Goal: Task Accomplishment & Management: Use online tool/utility

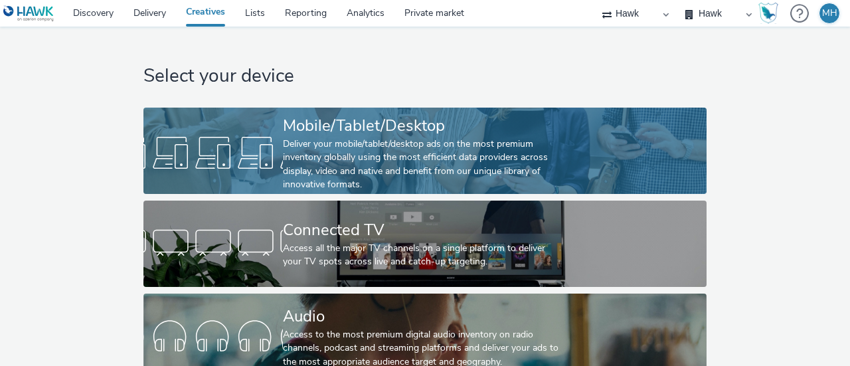
click at [357, 157] on div "Deliver your mobile/tablet/desktop ads on the most premium inventory globally u…" at bounding box center [422, 165] width 279 height 54
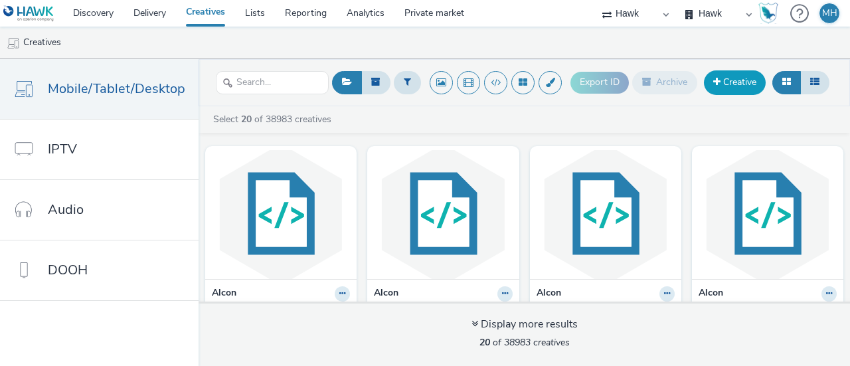
click at [719, 85] on span at bounding box center [717, 81] width 7 height 9
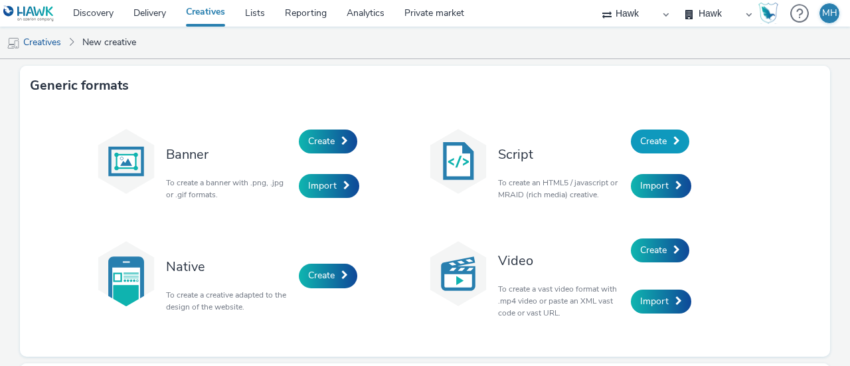
click at [640, 138] on span "Create" at bounding box center [653, 141] width 27 height 13
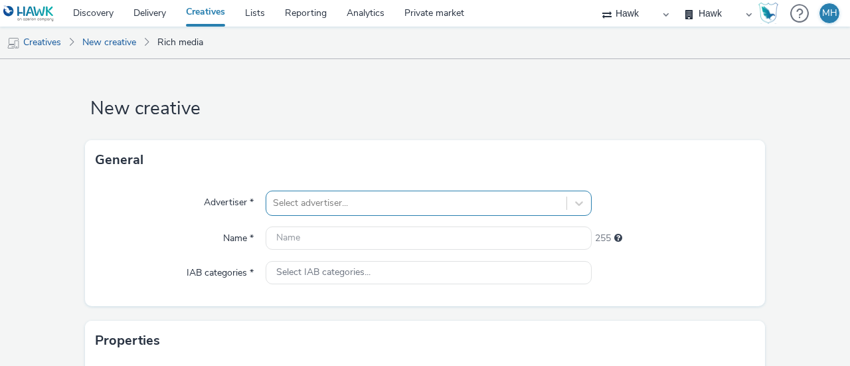
click at [474, 211] on div "Select advertiser..." at bounding box center [429, 203] width 326 height 25
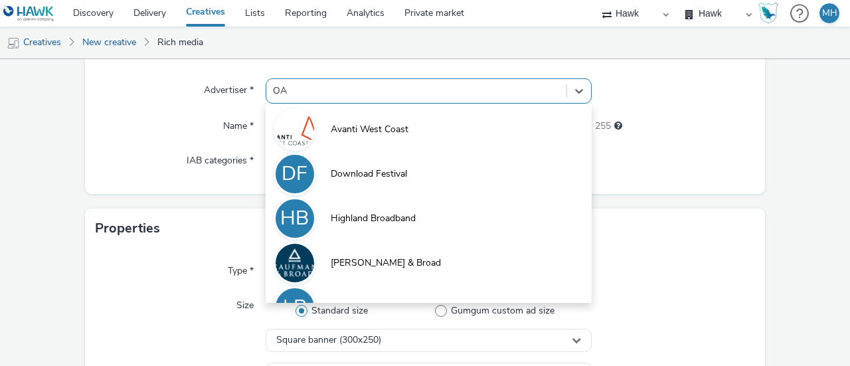
type input "OAK"
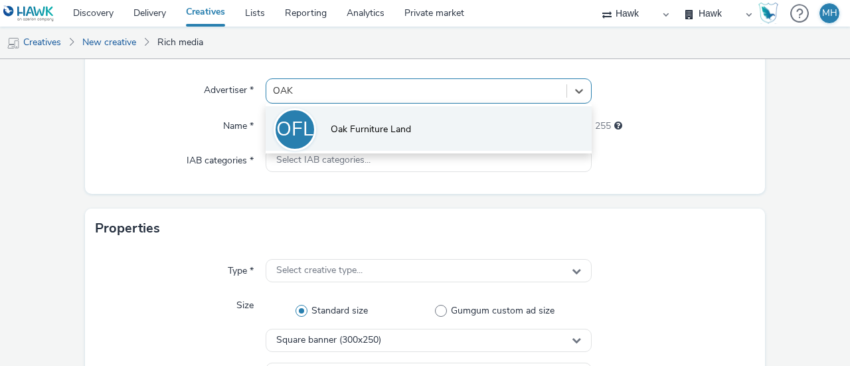
click at [371, 146] on li "OFL Oak Furniture Land" at bounding box center [429, 128] width 326 height 45
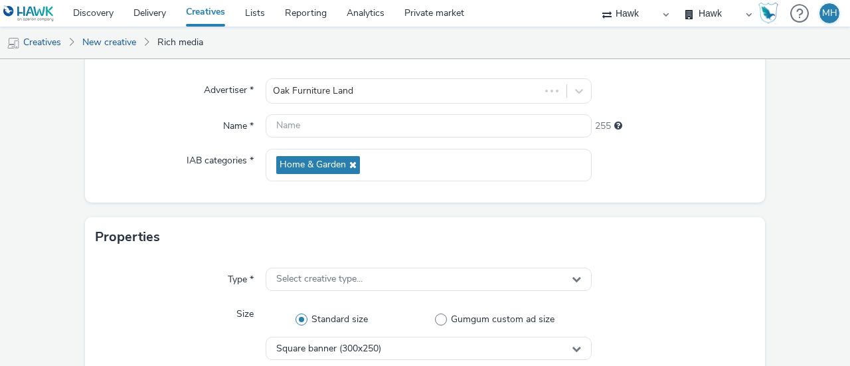
click at [375, 138] on div "Advertiser * Oak Furniture Land Name * 255 IAB categories * Home & Garden" at bounding box center [425, 135] width 680 height 135
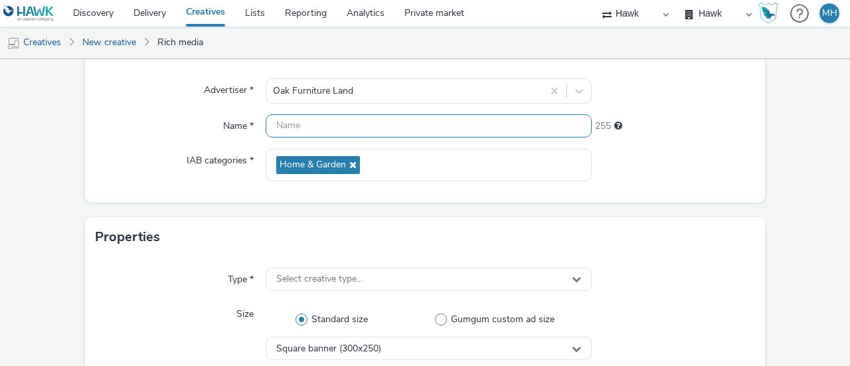
click at [379, 132] on input "text" at bounding box center [429, 125] width 326 height 23
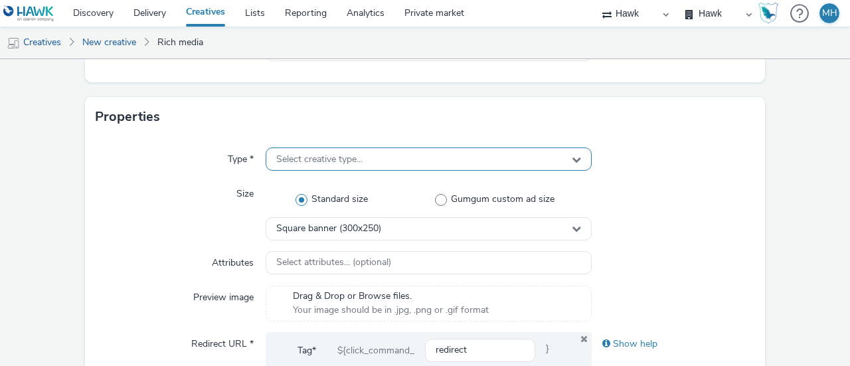
click at [368, 146] on div "Type * Select creative type... Size Standard size Gumgum custom ad size Square …" at bounding box center [425, 295] width 680 height 317
click at [363, 159] on div "Select creative type..." at bounding box center [429, 158] width 326 height 23
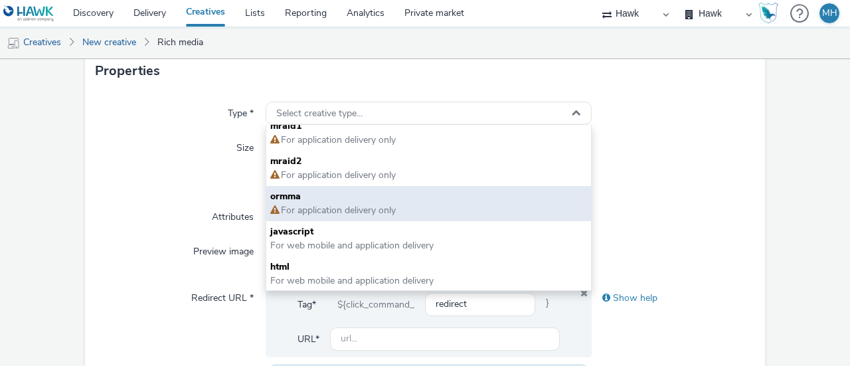
scroll to position [312, 0]
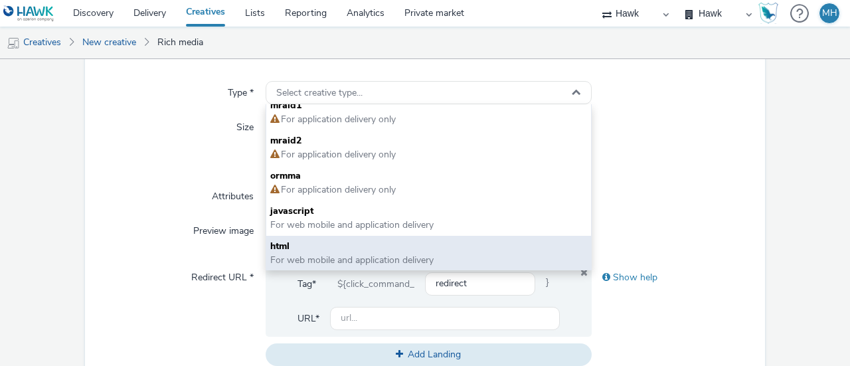
click at [351, 254] on span "For web mobile and application delivery" at bounding box center [351, 260] width 163 height 13
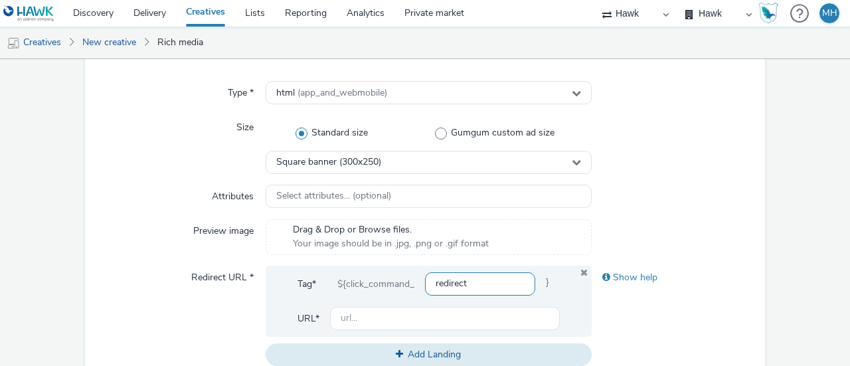
click at [442, 288] on input "redirect" at bounding box center [480, 283] width 110 height 23
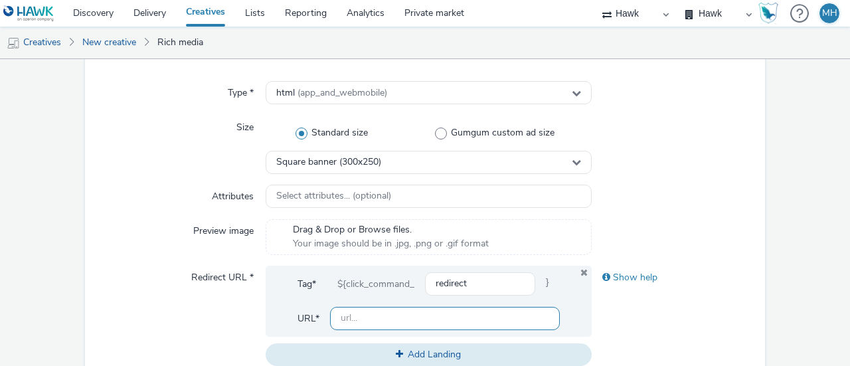
click at [363, 318] on input "text" at bounding box center [445, 318] width 230 height 23
paste input "https://www.oakfurnitureland.co.uk/showrooms/coventry.html?utm_source=display&u…"
type input "https://www.oakfurnitureland.co.uk/showrooms/coventry.html?utm_source=display&u…"
click at [618, 311] on div "Show help" at bounding box center [673, 316] width 163 height 100
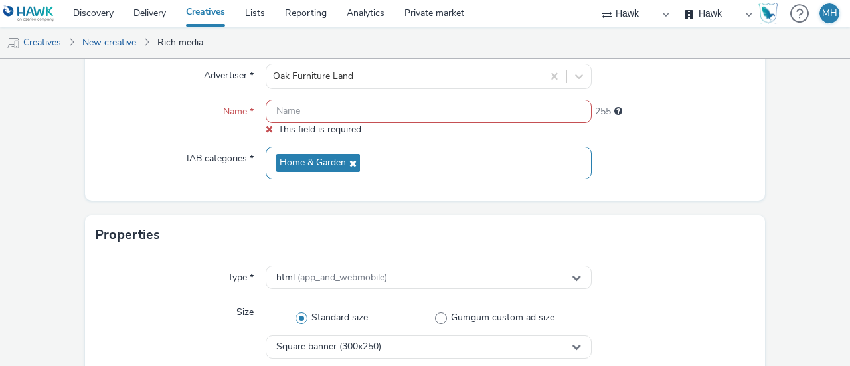
scroll to position [0, 0]
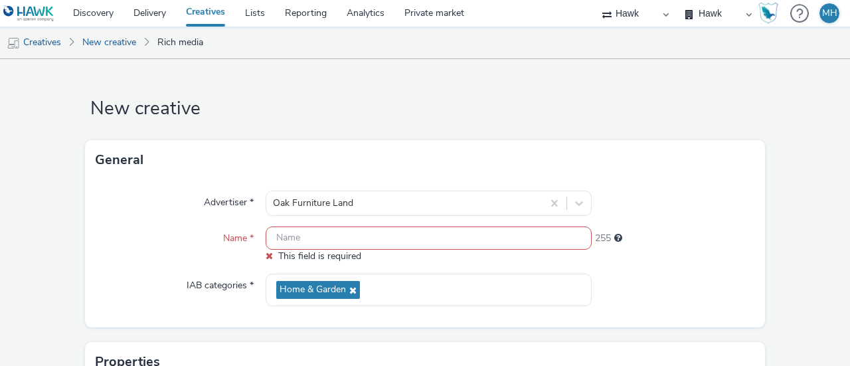
click at [304, 240] on input "text" at bounding box center [429, 238] width 326 height 23
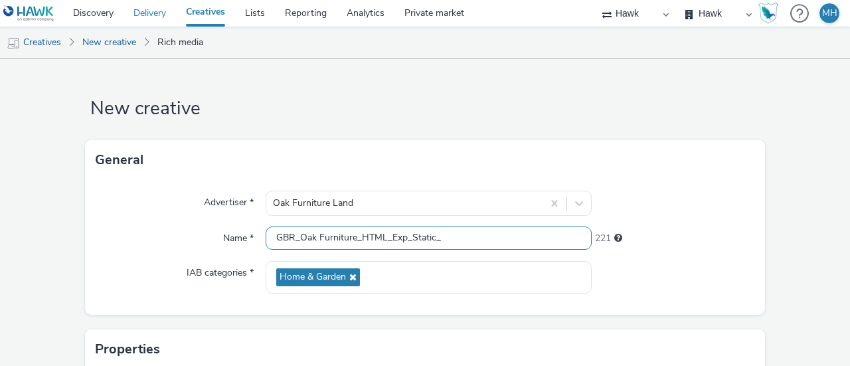
type input "GBR_Oak Furniture_HTML_Exp_Static_"
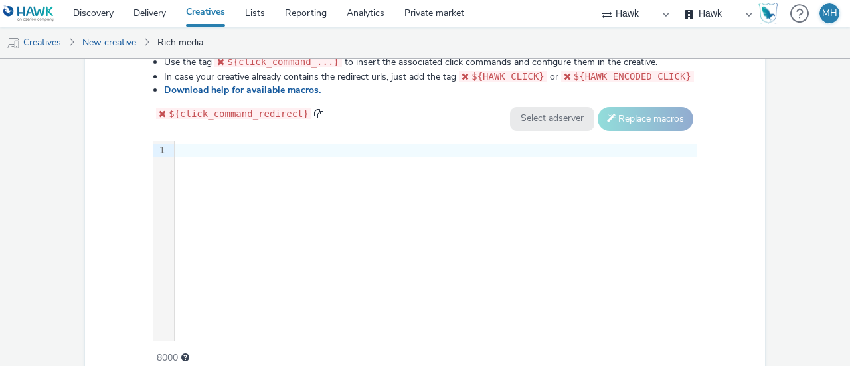
scroll to position [700, 0]
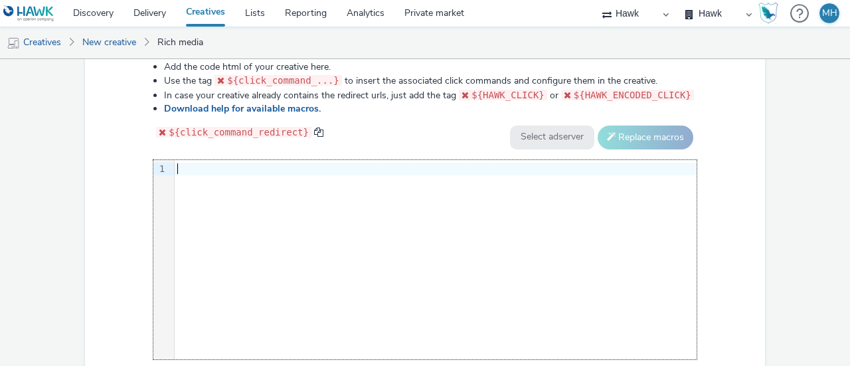
click at [328, 227] on div "9 1 ›" at bounding box center [424, 259] width 543 height 199
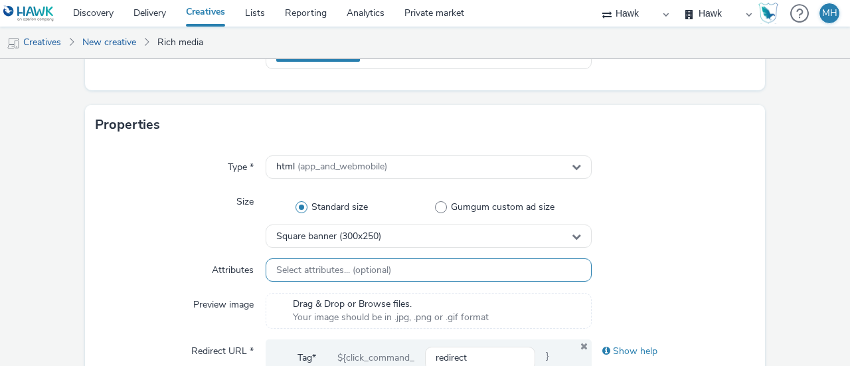
scroll to position [223, 0]
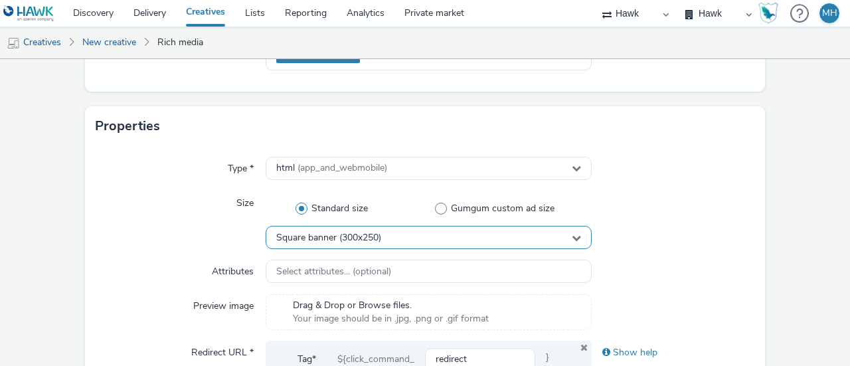
click at [341, 248] on div "Square banner (300x250)" at bounding box center [429, 237] width 326 height 23
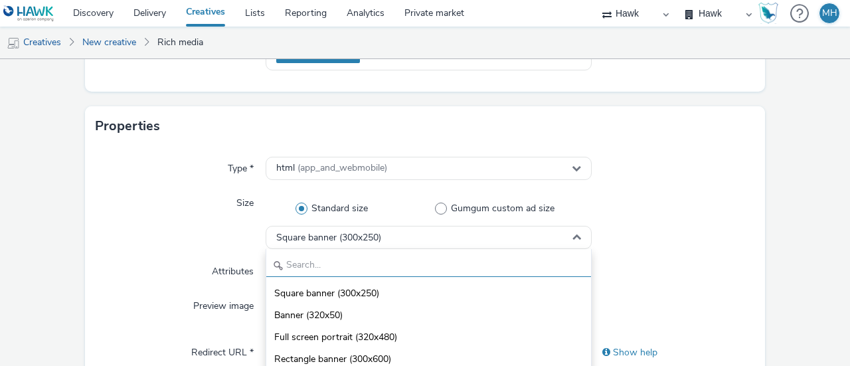
click at [332, 264] on input "text" at bounding box center [428, 265] width 325 height 23
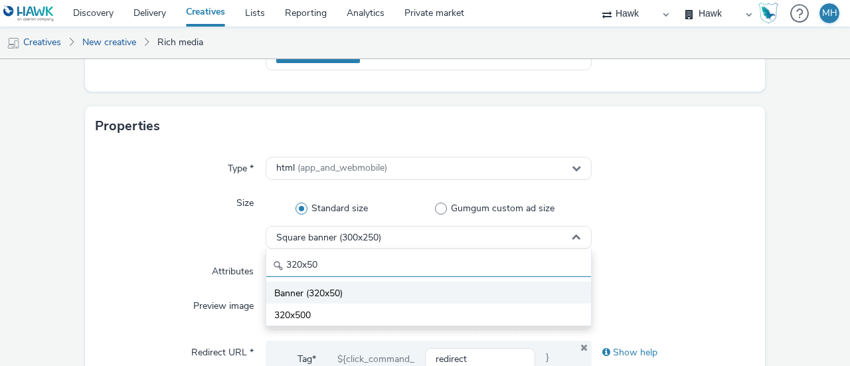
type input "320x50"
click at [356, 294] on li "Banner (320x50)" at bounding box center [428, 293] width 325 height 22
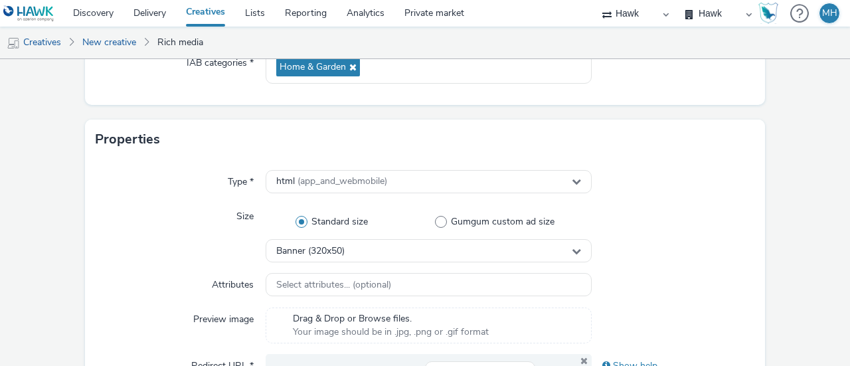
scroll to position [90, 0]
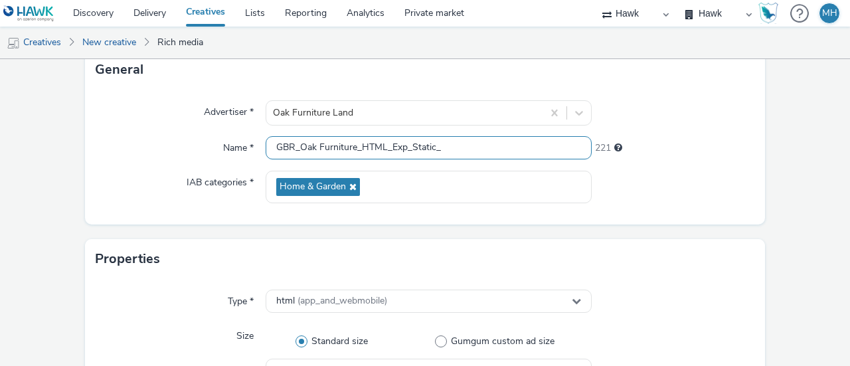
click at [460, 140] on input "GBR_Oak Furniture_HTML_Exp_Static_" at bounding box center [429, 147] width 326 height 23
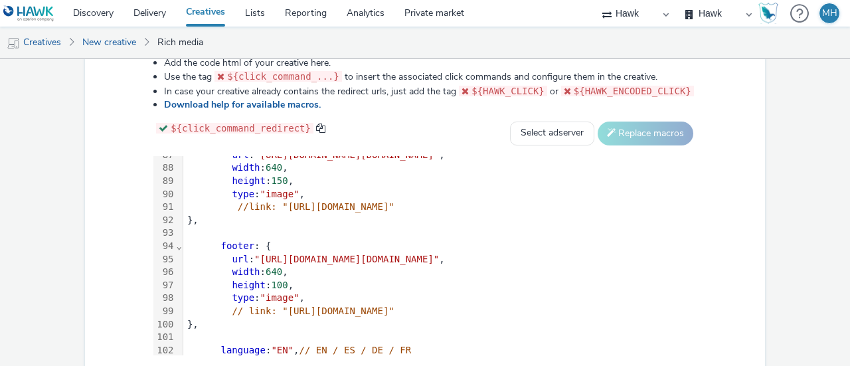
scroll to position [780, 0]
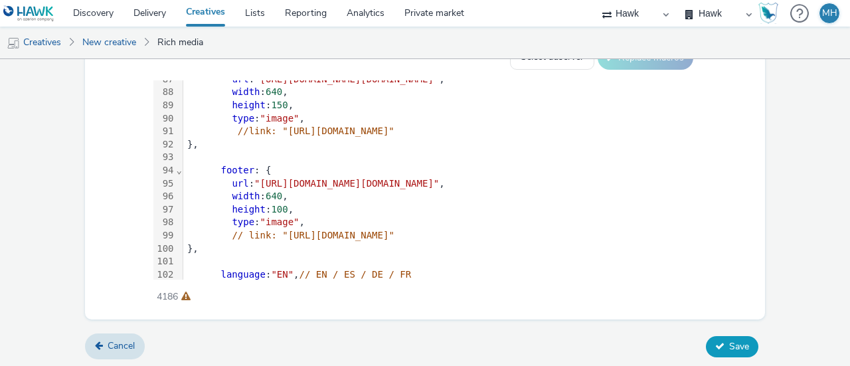
type input "GBR_Oak Furniture_HTML_Exp_Static_320x50_MPU_20251003"
click at [716, 341] on icon at bounding box center [720, 345] width 9 height 9
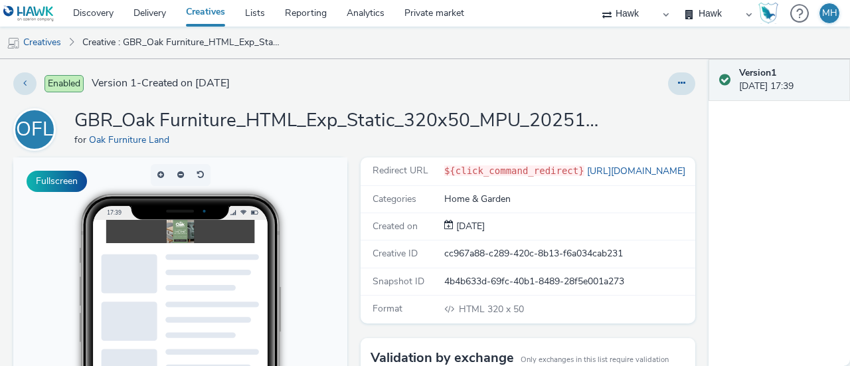
click at [199, 231] on img at bounding box center [212, 236] width 40 height 33
click at [678, 83] on icon at bounding box center [681, 82] width 7 height 9
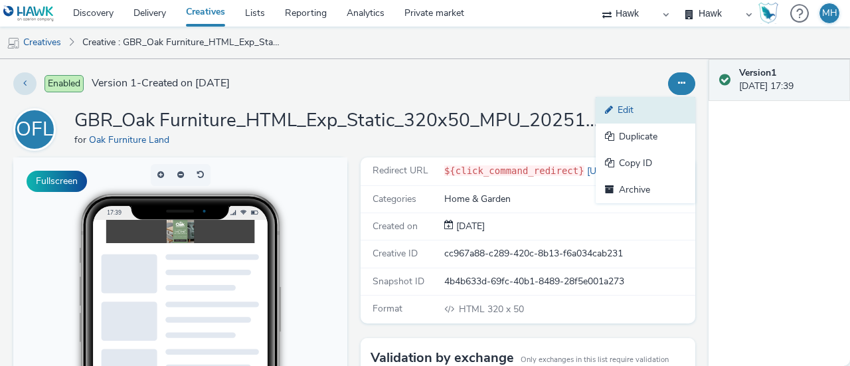
click at [670, 101] on link "Edit" at bounding box center [646, 110] width 100 height 27
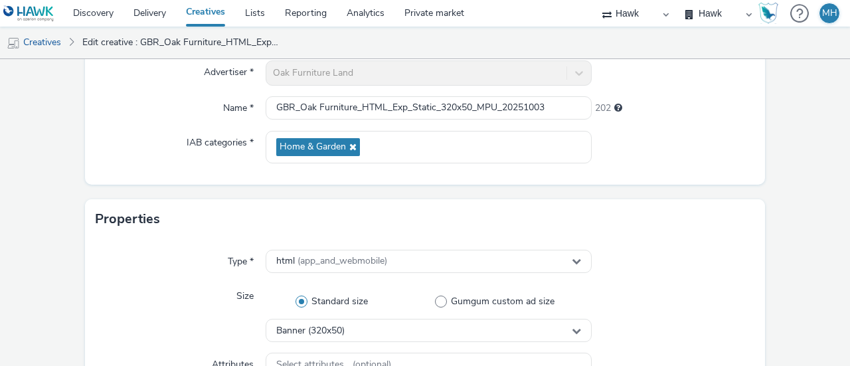
scroll to position [133, 0]
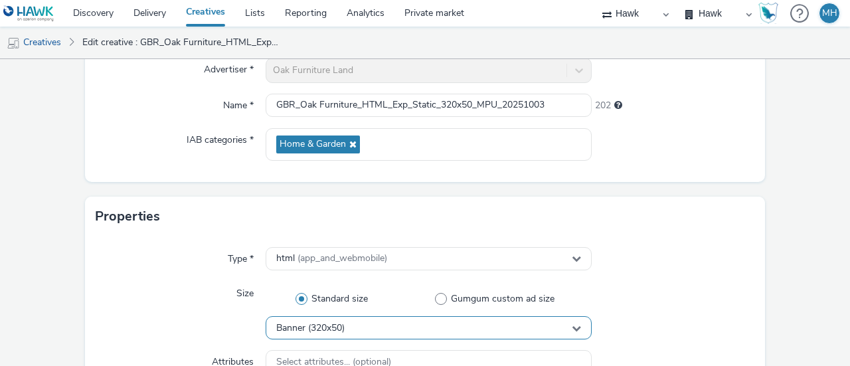
click at [375, 328] on div "Banner (320x50)" at bounding box center [429, 327] width 326 height 23
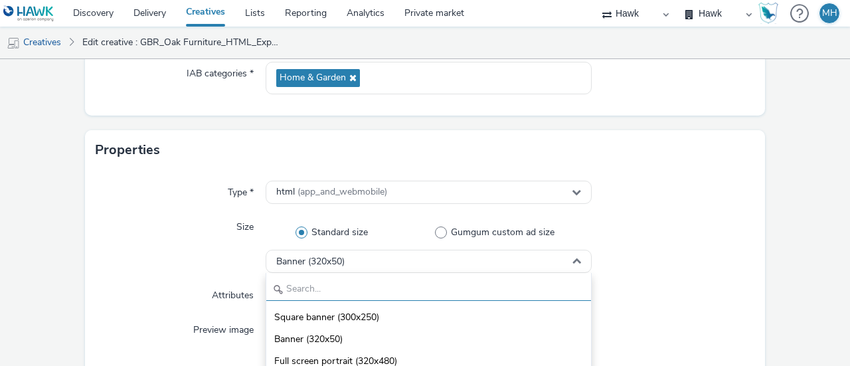
click at [347, 292] on input "text" at bounding box center [428, 289] width 325 height 23
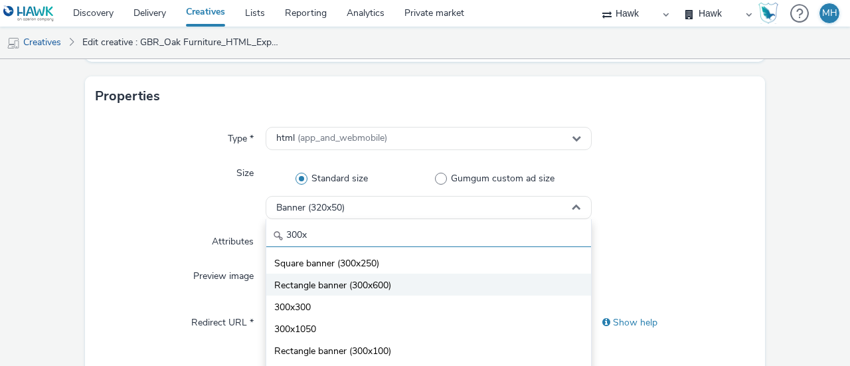
scroll to position [266, 0]
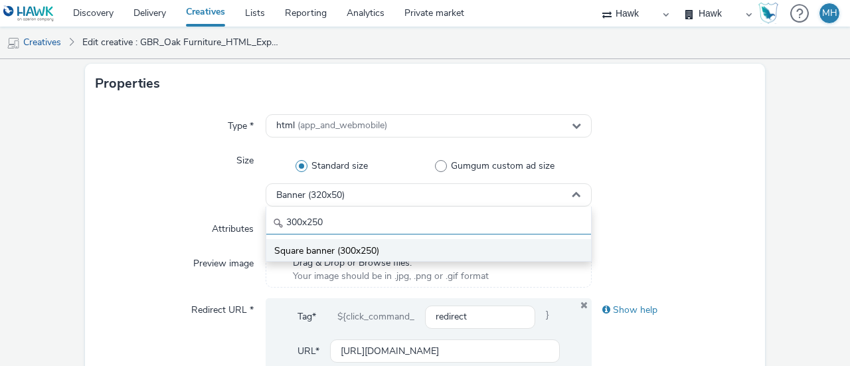
type input "300x250"
click at [395, 247] on li "Square banner (300x250)" at bounding box center [428, 250] width 325 height 22
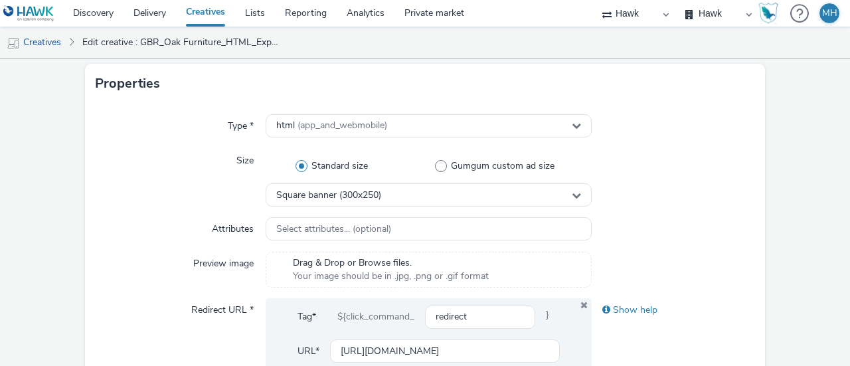
click at [664, 191] on div at bounding box center [673, 178] width 163 height 58
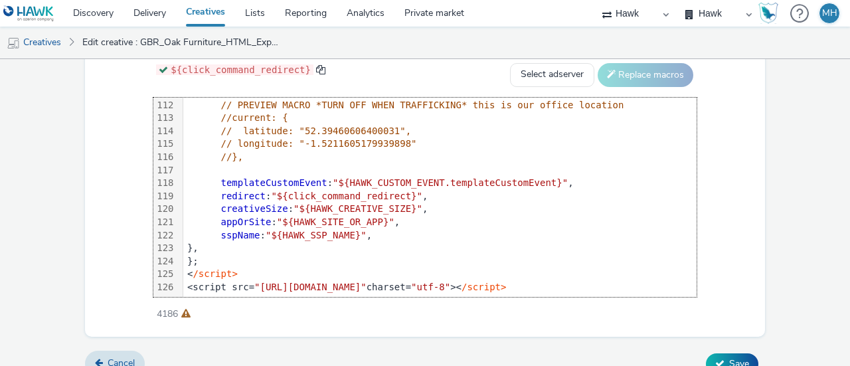
scroll to position [780, 0]
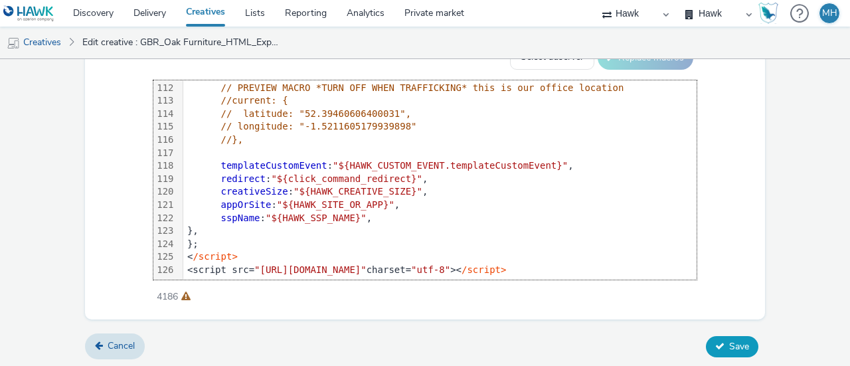
click at [747, 342] on button "Save" at bounding box center [732, 346] width 52 height 21
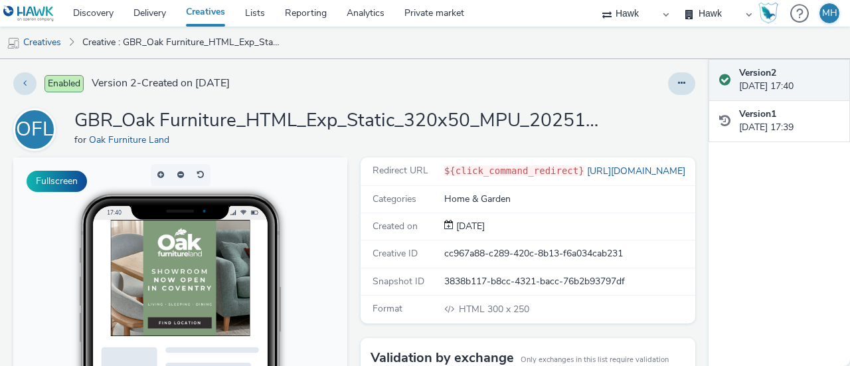
click at [265, 262] on img at bounding box center [209, 303] width 199 height 166
click at [197, 14] on link "Creatives" at bounding box center [205, 13] width 59 height 27
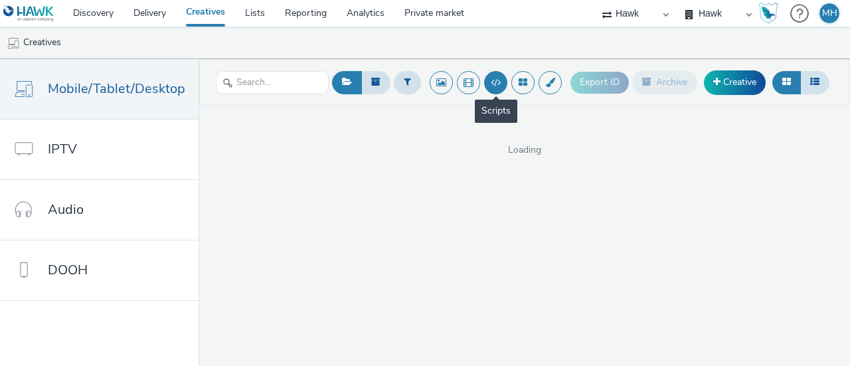
click at [506, 82] on button at bounding box center [495, 82] width 23 height 23
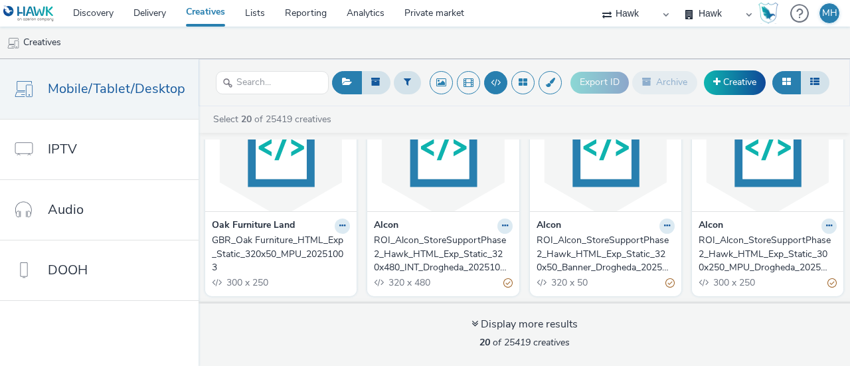
scroll to position [133, 0]
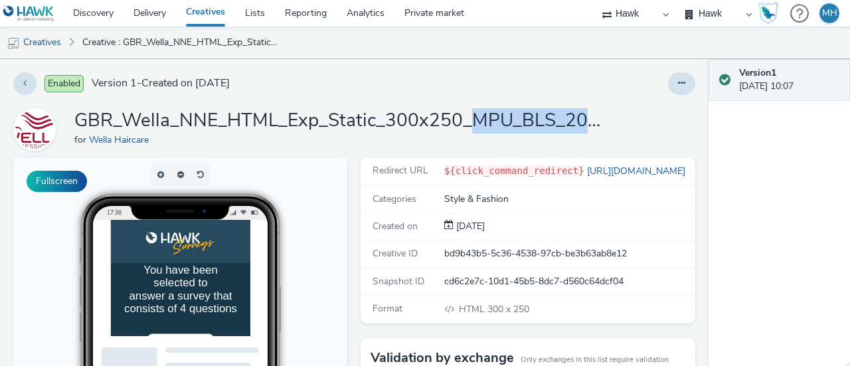
drag, startPoint x: 476, startPoint y: 121, endPoint x: 593, endPoint y: 110, distance: 117.5
click at [593, 110] on h1 "GBR_Wella_NNE_HTML_Exp_Static_300x250_MPU_BLS_20250818" at bounding box center [340, 120] width 532 height 25
click at [598, 120] on h1 "GBR_Wella_NNE_HTML_Exp_Static_300x250_MPU_BLS_20250818" at bounding box center [340, 120] width 532 height 25
click at [608, 126] on div "GBR_Wella_NNE_HTML_Exp_Static_300x250_MPU_BLS_20250818 for Wella Haircare" at bounding box center [354, 129] width 682 height 43
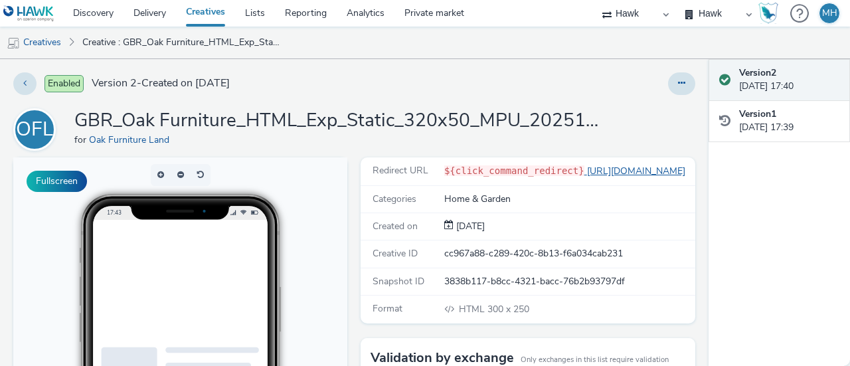
click at [617, 168] on link "https://www.oakfurnitureland.co.uk/showrooms/coventry.html?utm_source=display&u…" at bounding box center [638, 171] width 106 height 13
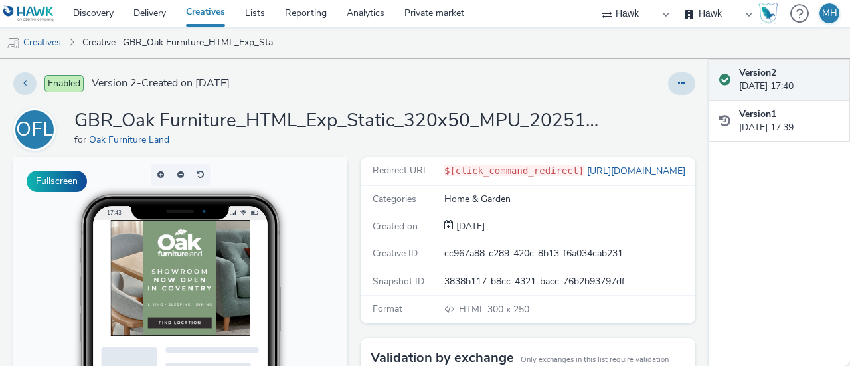
click at [620, 168] on link "https://www.oakfurnitureland.co.uk/showrooms/coventry.html?utm_source=display&u…" at bounding box center [638, 171] width 106 height 13
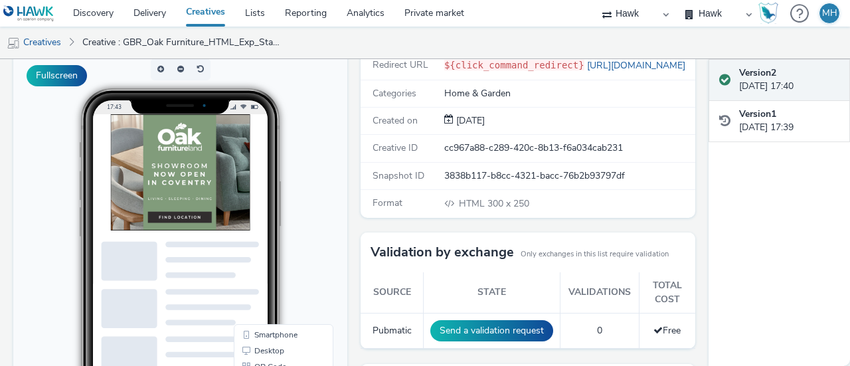
scroll to position [199, 0]
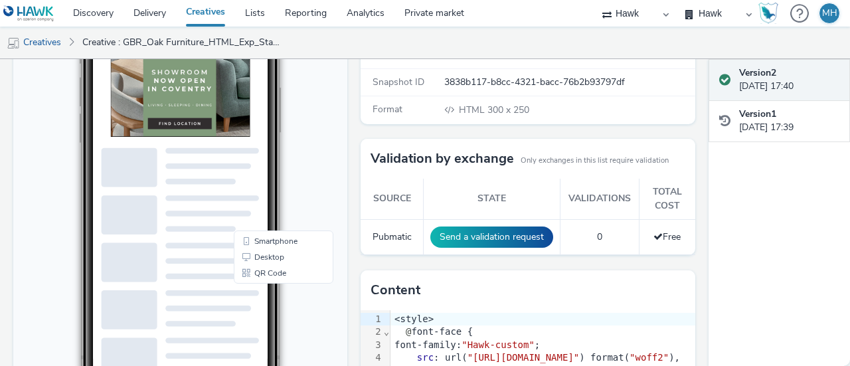
click at [256, 150] on img at bounding box center [209, 104] width 199 height 166
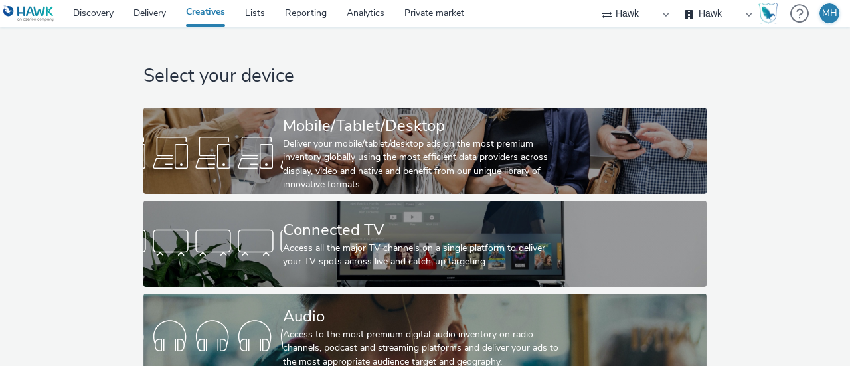
click at [453, 104] on div "Select your device Mobile/Tablet/Desktop Deliver your mobile/tablet/desktop ads…" at bounding box center [425, 253] width 573 height 453
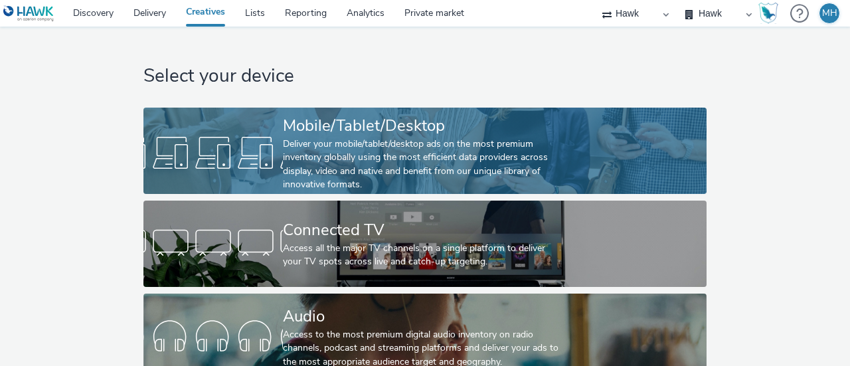
click at [462, 127] on div "Mobile/Tablet/Desktop" at bounding box center [422, 125] width 279 height 23
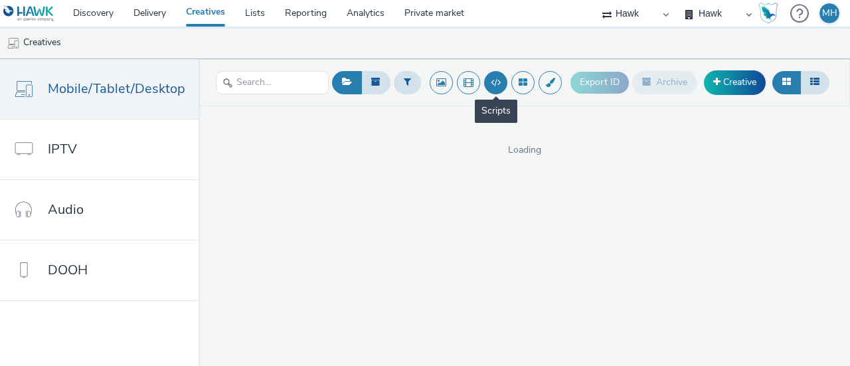
click at [488, 89] on button at bounding box center [495, 82] width 23 height 23
click at [490, 84] on button at bounding box center [495, 82] width 23 height 23
click at [492, 83] on button at bounding box center [495, 82] width 23 height 23
click at [492, 84] on button at bounding box center [495, 82] width 23 height 23
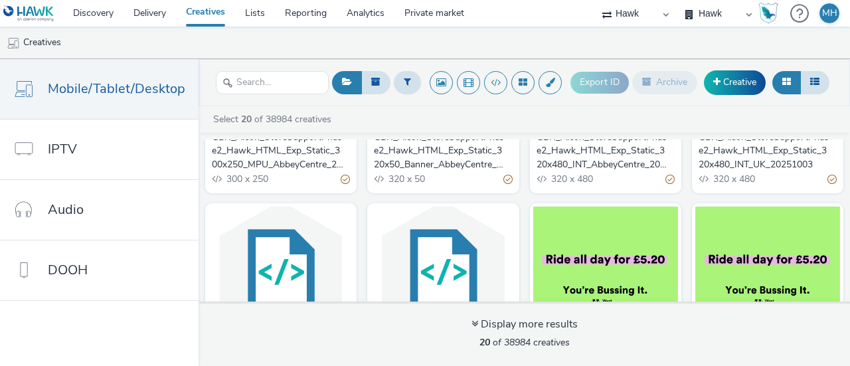
scroll to position [532, 0]
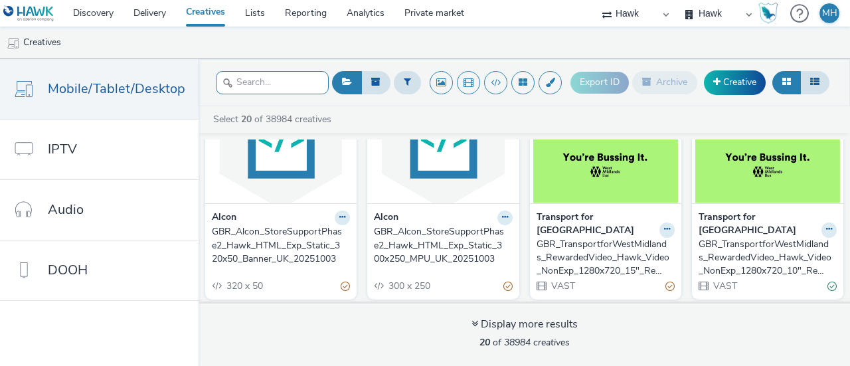
click at [270, 87] on input "text" at bounding box center [272, 82] width 113 height 23
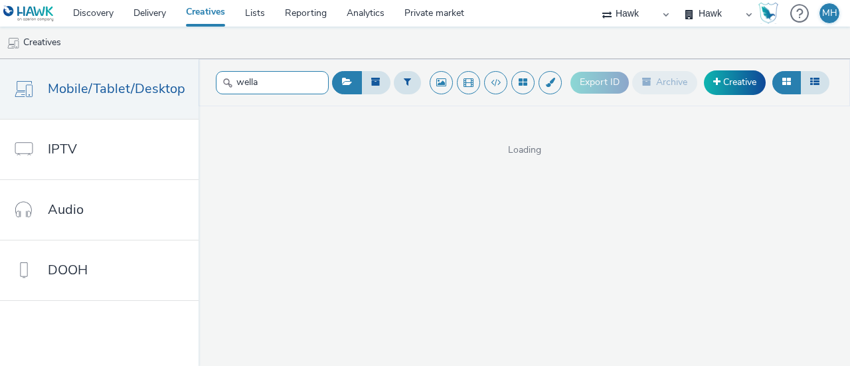
type input "wella"
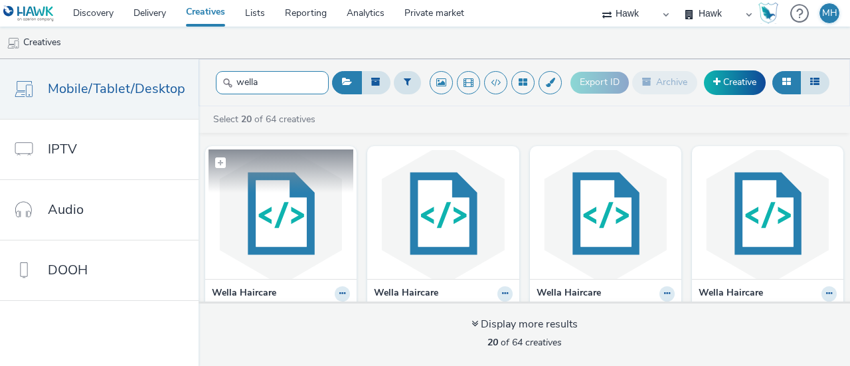
scroll to position [66, 0]
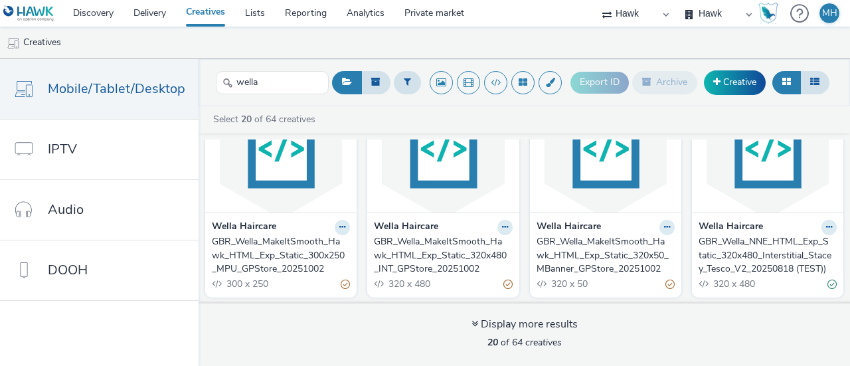
click at [465, 191] on img at bounding box center [443, 148] width 145 height 130
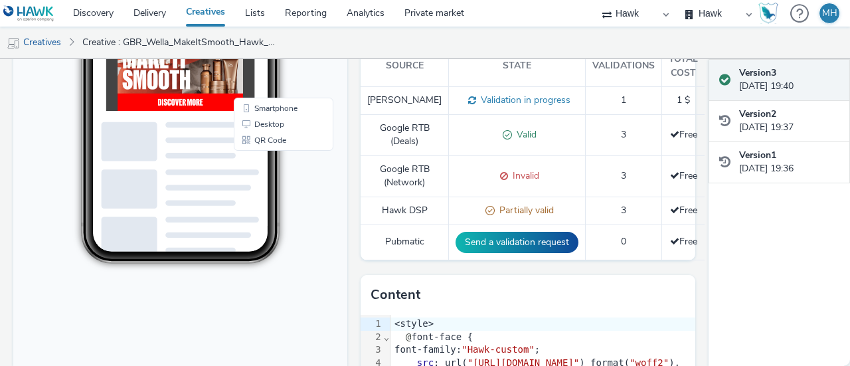
scroll to position [66, 0]
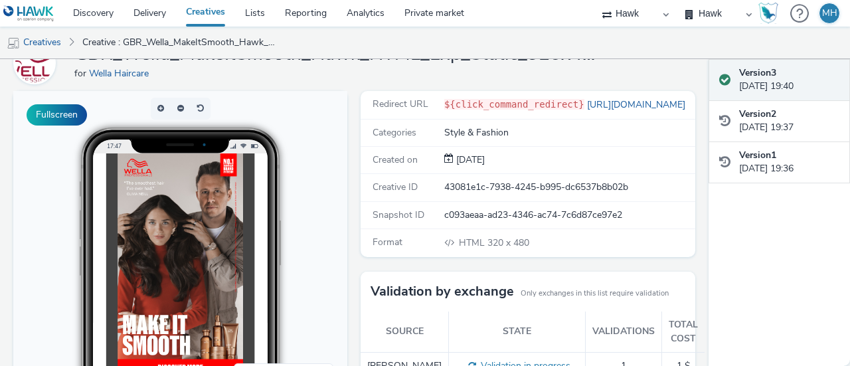
click at [189, 264] on img at bounding box center [211, 312] width 179 height 319
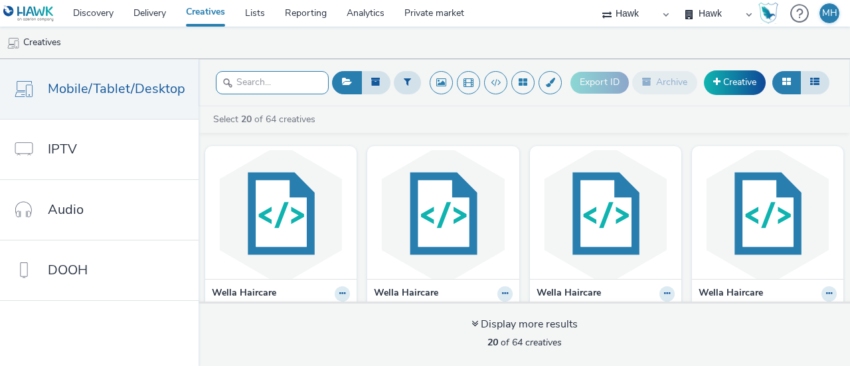
click at [267, 87] on input "text" at bounding box center [272, 82] width 113 height 23
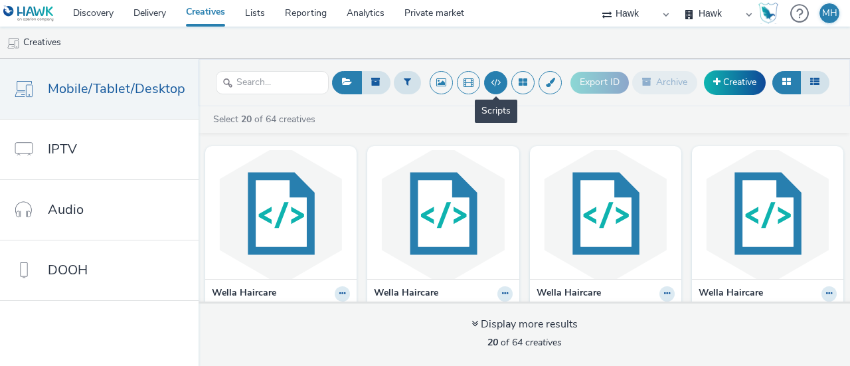
click at [491, 84] on button at bounding box center [495, 82] width 23 height 23
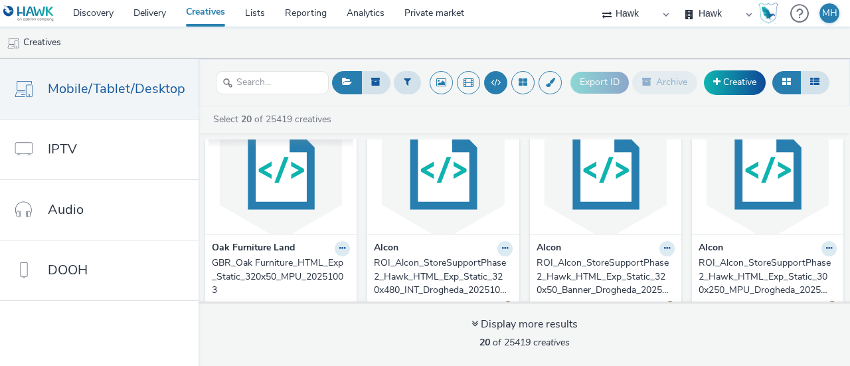
scroll to position [66, 0]
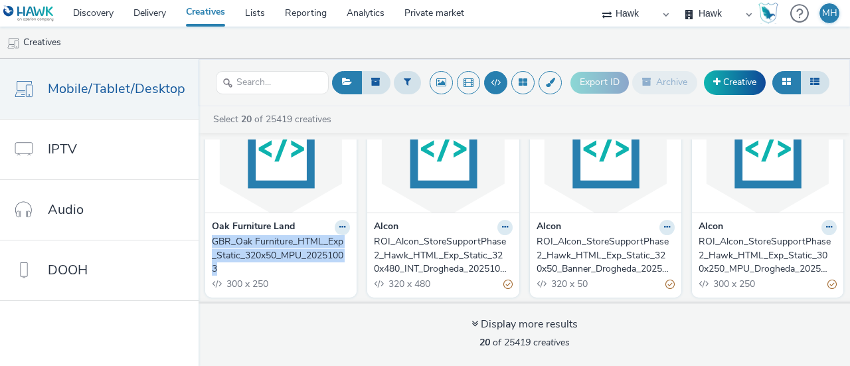
drag, startPoint x: 205, startPoint y: 241, endPoint x: 332, endPoint y: 265, distance: 129.1
click at [332, 265] on div "Oak Furniture Land GBR_Oak Furniture_HTML_Exp_Static_320x50_MPU_20251003 300 x …" at bounding box center [280, 255] width 151 height 85
copy div "GBR_Oak Furniture_HTML_Exp_Static_320x50_MPU_20251003"
click at [744, 78] on link "Creative" at bounding box center [735, 82] width 62 height 24
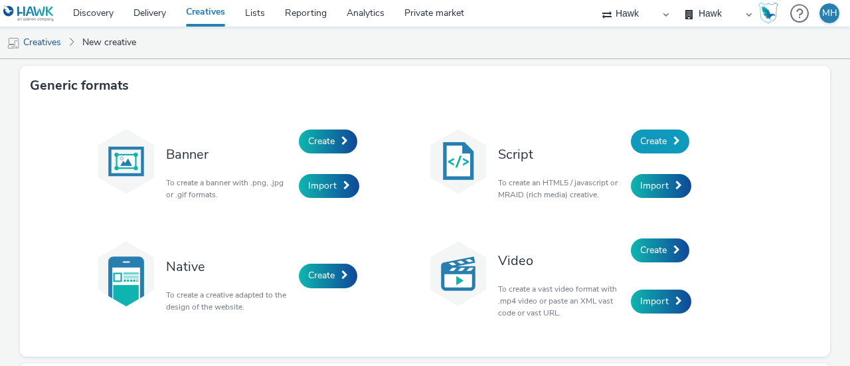
click at [668, 141] on link "Create" at bounding box center [660, 142] width 58 height 24
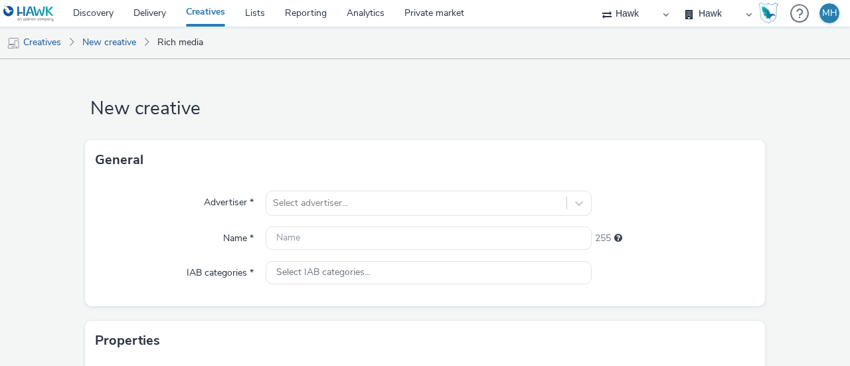
click at [312, 217] on div "Advertiser * Select advertiser... Name * 255 IAB categories * Select IAB catego…" at bounding box center [425, 243] width 680 height 126
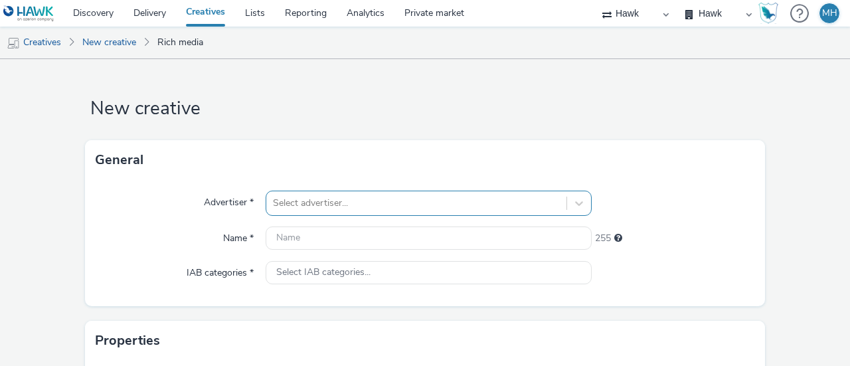
scroll to position [112, 0]
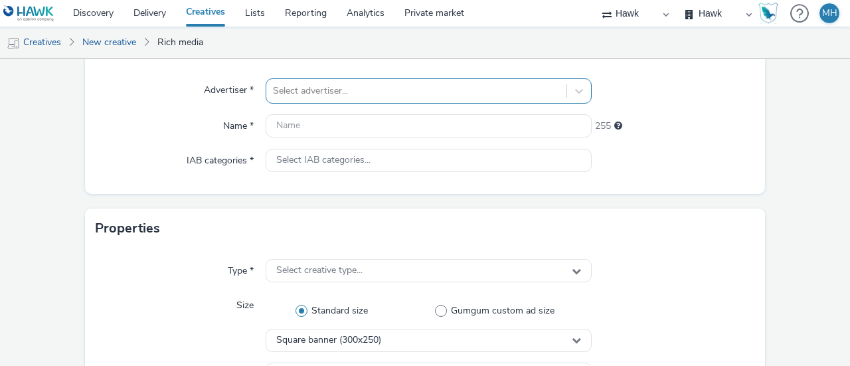
click at [318, 104] on div "Select advertiser..." at bounding box center [429, 90] width 326 height 25
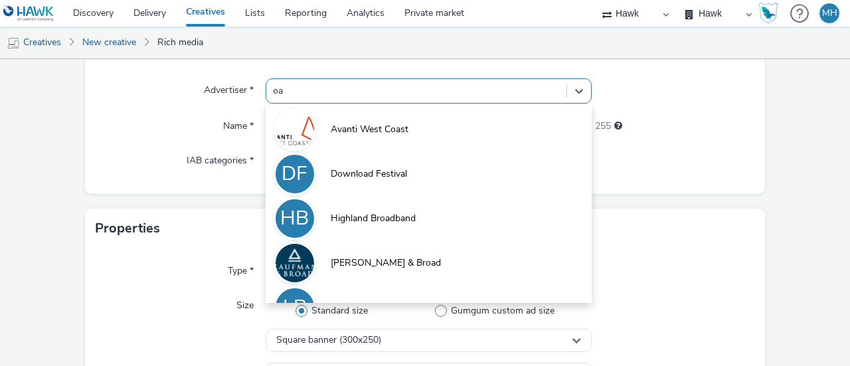
type input "oak"
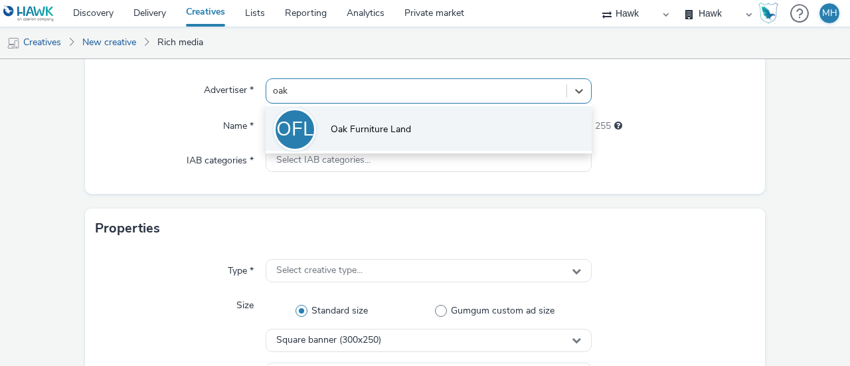
click at [482, 117] on li "OFL Oak Furniture Land" at bounding box center [429, 128] width 326 height 45
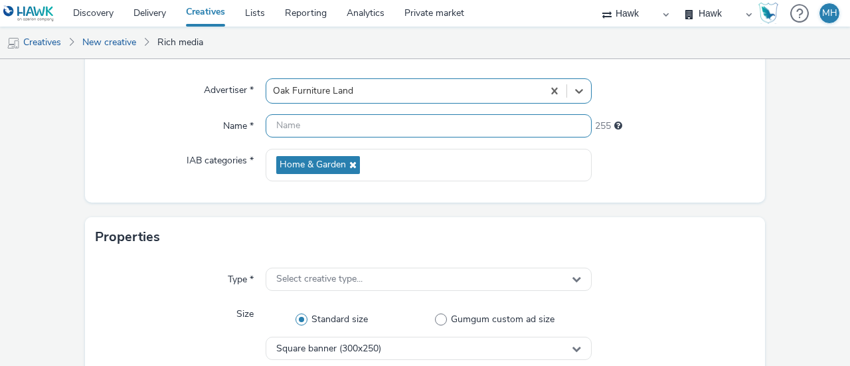
click at [370, 131] on input "text" at bounding box center [429, 125] width 326 height 23
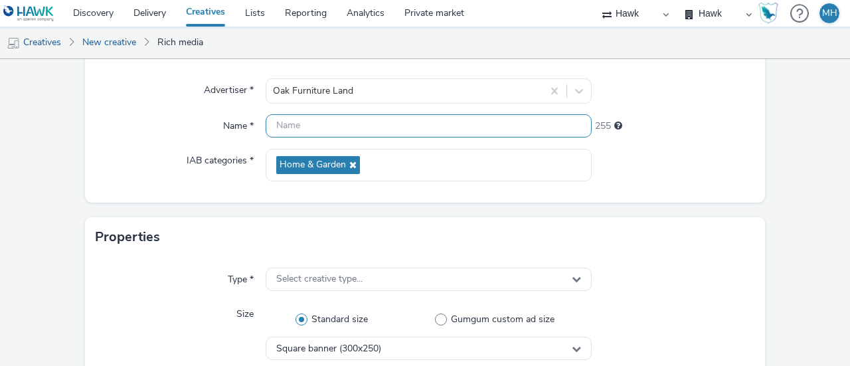
paste input "GBR_Oak Furniture_HTML_Exp_Static_320x50_MPU_20251003"
click at [492, 128] on input "GBR_Oak Furniture_HTML_Exp_Static_320x50_MPU_20251003" at bounding box center [429, 125] width 326 height 23
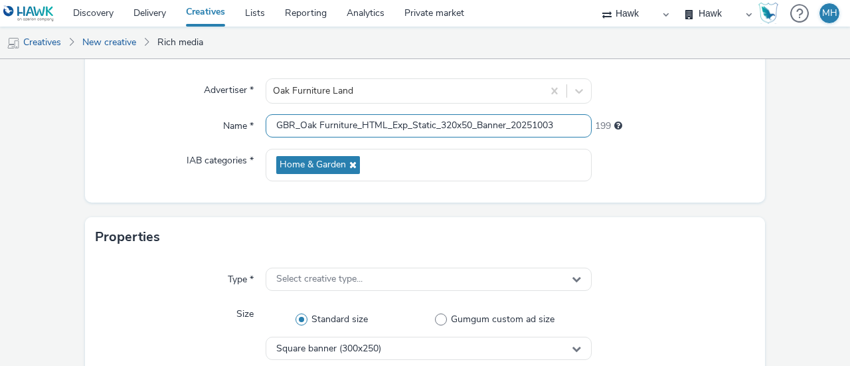
type input "GBR_Oak Furniture_HTML_Exp_Static_320x50_Banner_20251003"
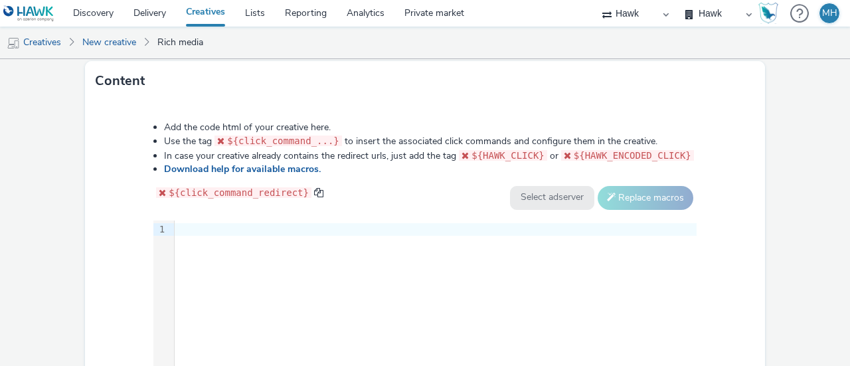
scroll to position [644, 0]
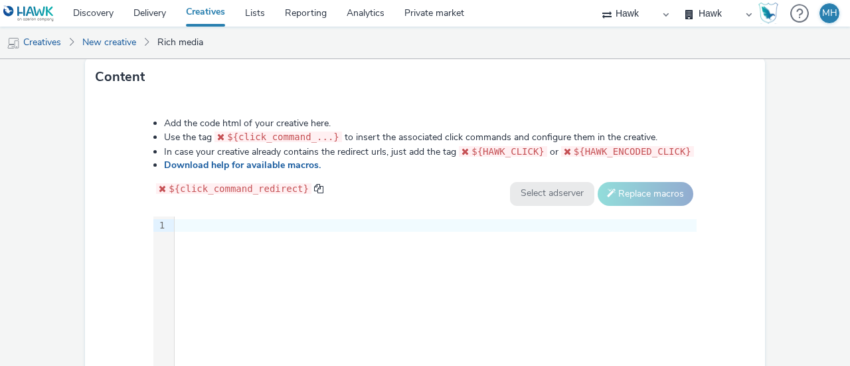
click at [233, 252] on div "9 1 ›" at bounding box center [424, 316] width 543 height 199
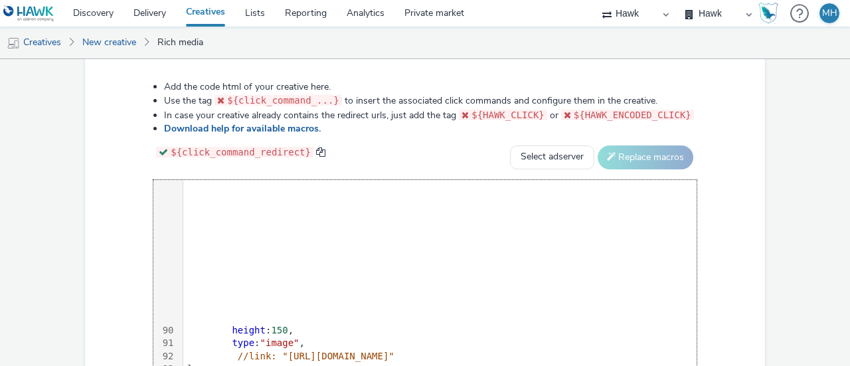
scroll to position [1003, 0]
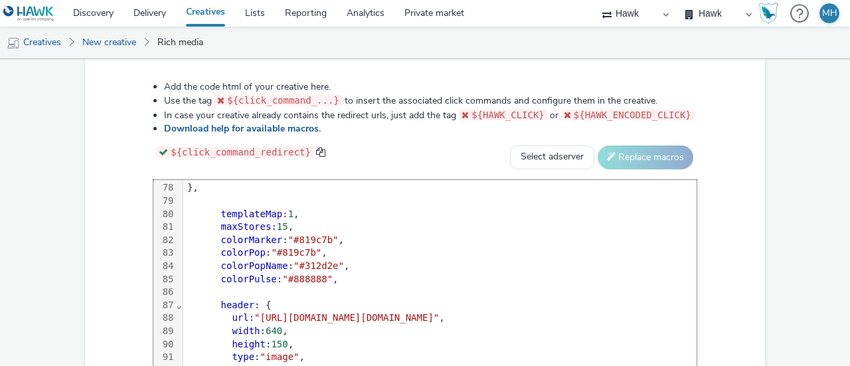
click at [234, 149] on span "${click_command_redirect}" at bounding box center [241, 152] width 140 height 11
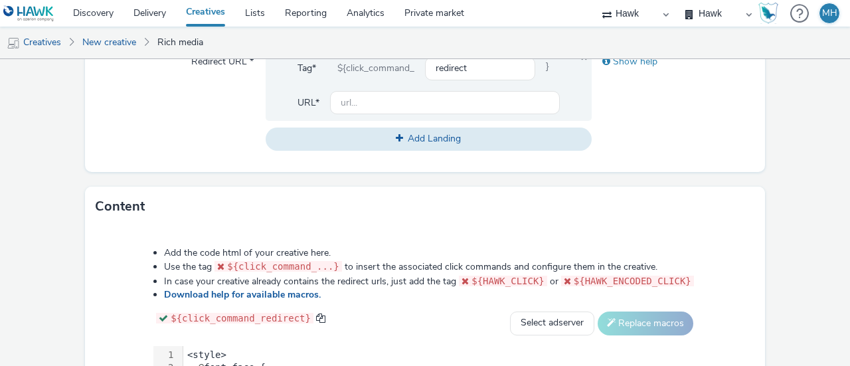
scroll to position [780, 0]
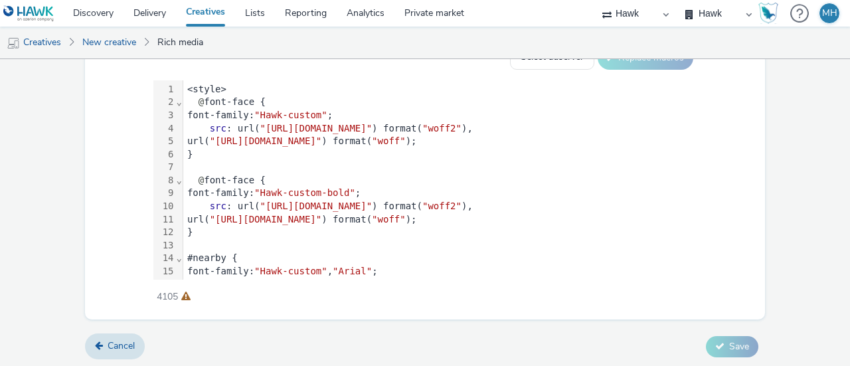
drag, startPoint x: 441, startPoint y: 278, endPoint x: 437, endPoint y: 270, distance: 8.9
click at [437, 272] on div "Add the code html of your creative here. Use the tag ${click_command_...} to in…" at bounding box center [425, 134] width 639 height 327
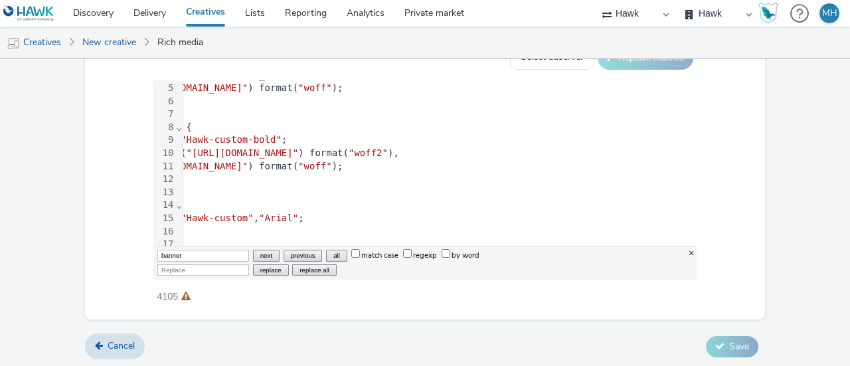
scroll to position [239, 282]
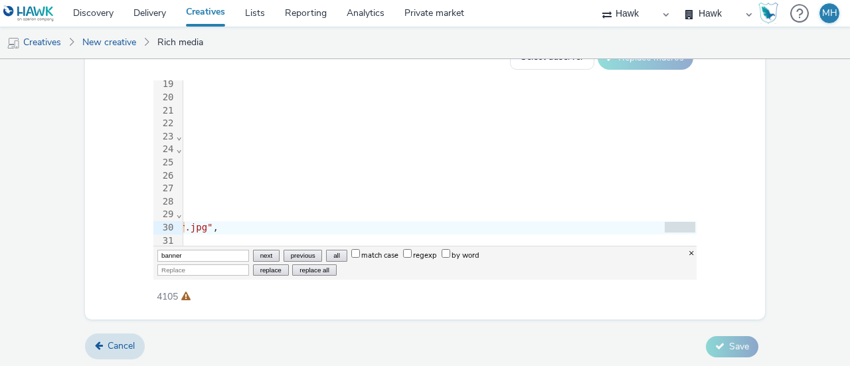
type input "banner"
click at [326, 250] on button "all" at bounding box center [336, 255] width 21 height 11
drag, startPoint x: 209, startPoint y: 253, endPoint x: 100, endPoint y: 263, distance: 109.4
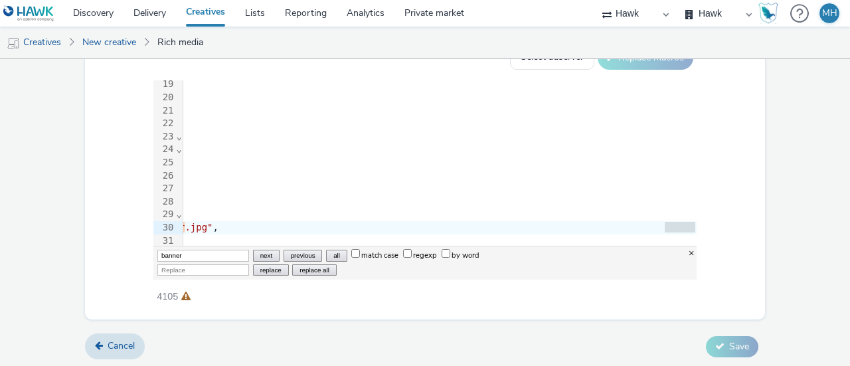
click at [106, 263] on div "Add the code html of your creative here. Use the tag ${click_command_...} to in…" at bounding box center [425, 134] width 639 height 327
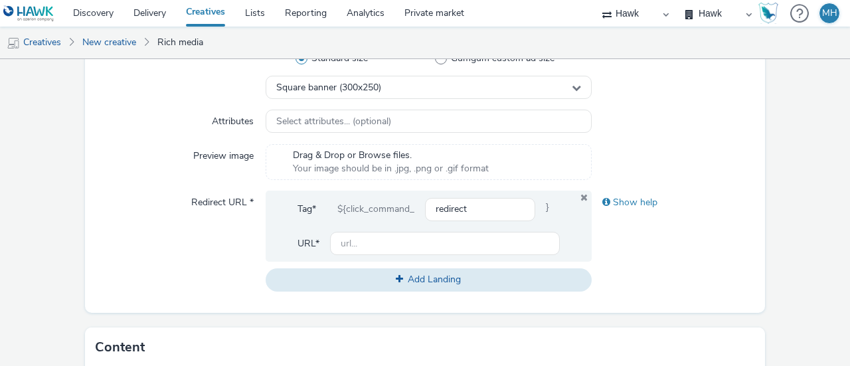
scroll to position [448, 0]
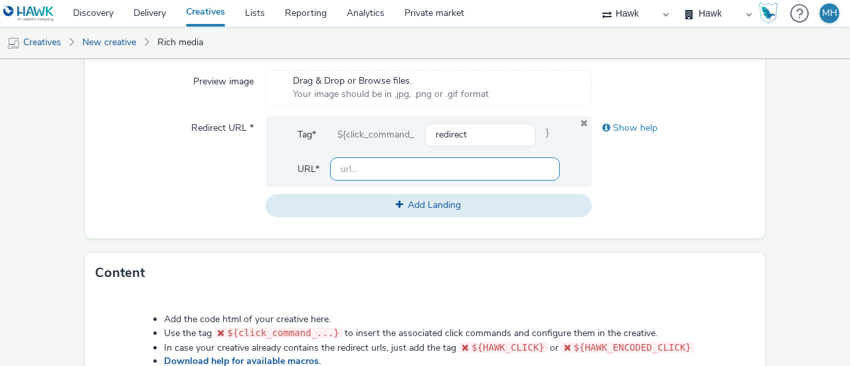
click at [440, 171] on input "text" at bounding box center [445, 168] width 230 height 23
paste input "https://www.oakfurnitureland.co.uk/showrooms/coventry.html?utm_source=display&u…"
type input "https://www.oakfurnitureland.co.uk/showrooms/coventry.html?utm_source=display&u…"
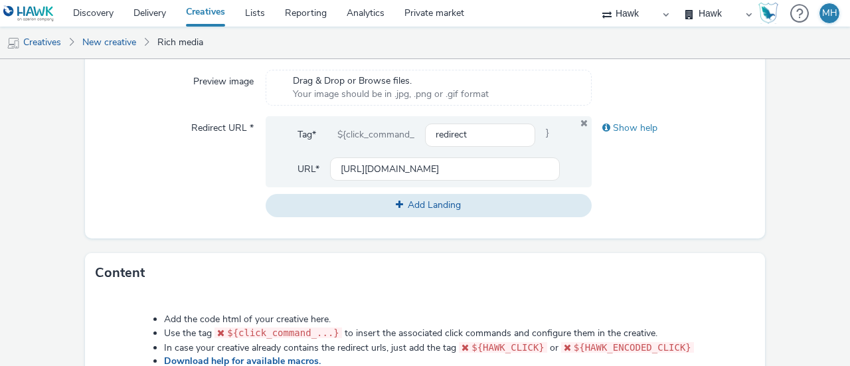
scroll to position [0, 0]
click at [617, 278] on div "Content" at bounding box center [425, 273] width 680 height 40
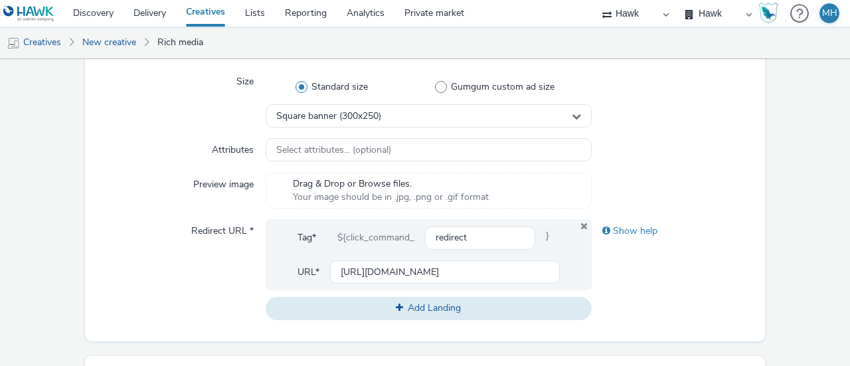
scroll to position [332, 0]
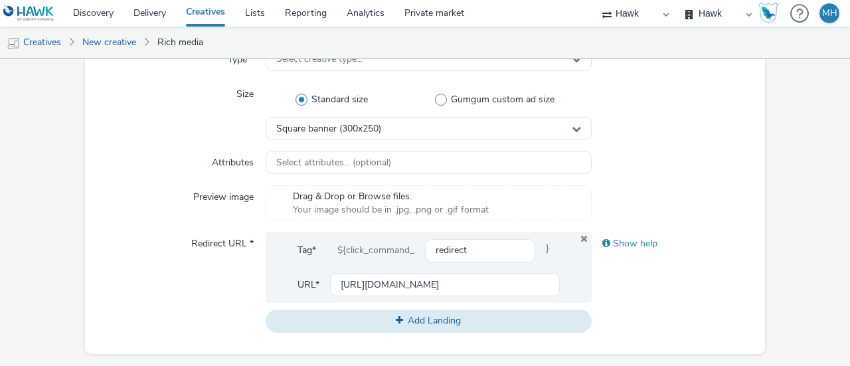
click at [389, 196] on span "Drag & Drop or Browse files." at bounding box center [391, 196] width 196 height 13
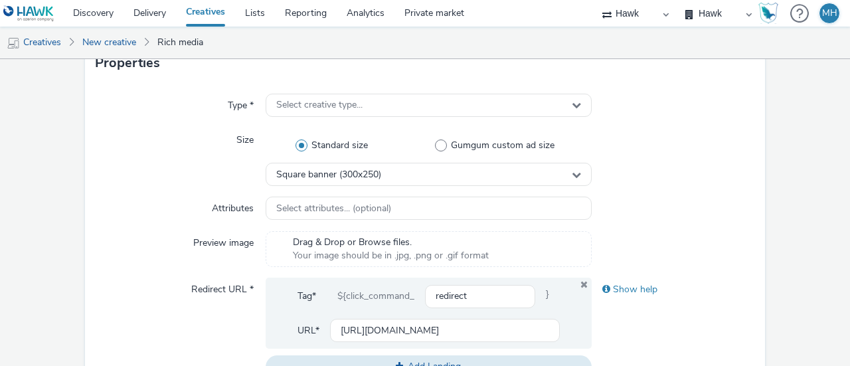
scroll to position [266, 0]
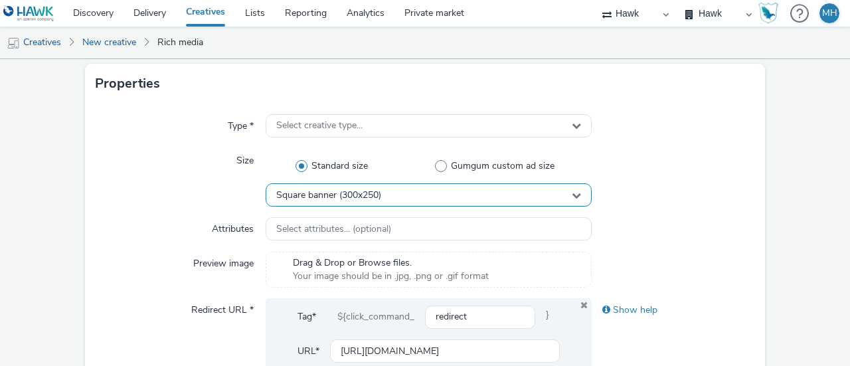
click at [375, 188] on div "Square banner (300x250)" at bounding box center [429, 194] width 326 height 23
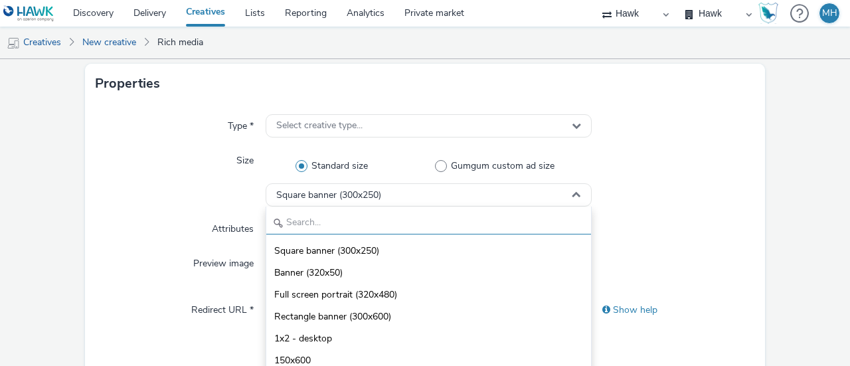
click at [404, 231] on input "text" at bounding box center [428, 222] width 325 height 23
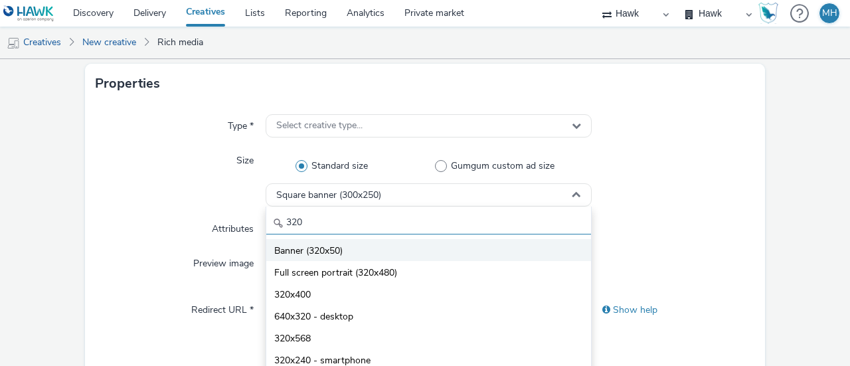
type input "320"
click at [396, 241] on li "Banner (320x50)" at bounding box center [428, 250] width 325 height 22
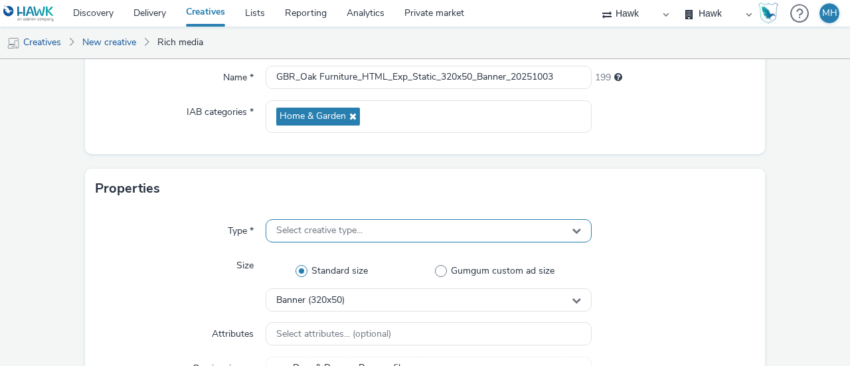
scroll to position [133, 0]
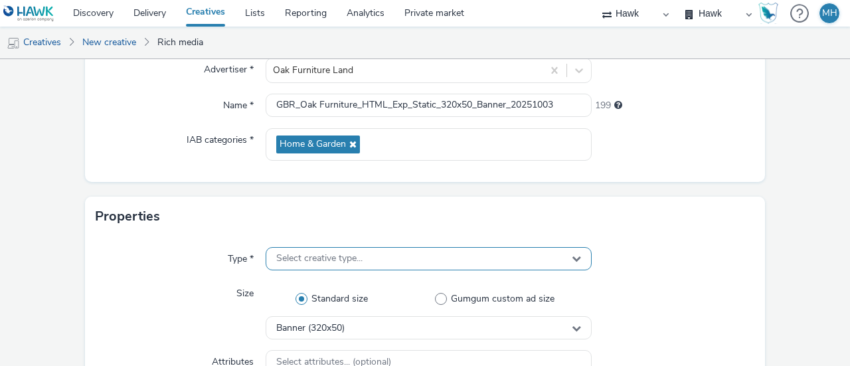
click at [367, 253] on div "Select creative type..." at bounding box center [429, 258] width 326 height 23
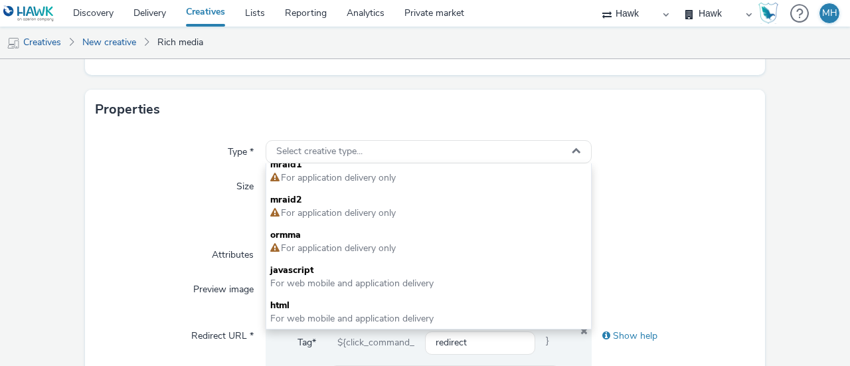
scroll to position [332, 0]
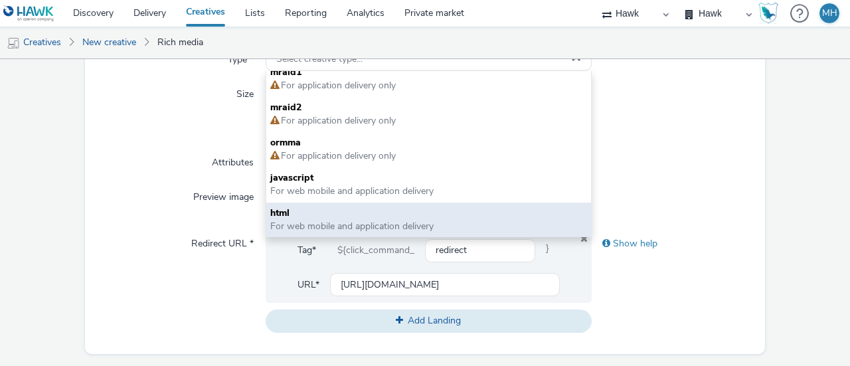
click at [371, 216] on span "html" at bounding box center [428, 213] width 317 height 13
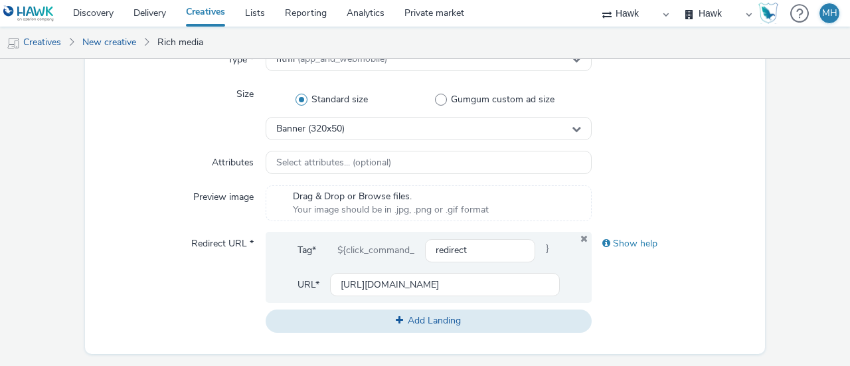
click at [672, 123] on div at bounding box center [673, 111] width 163 height 58
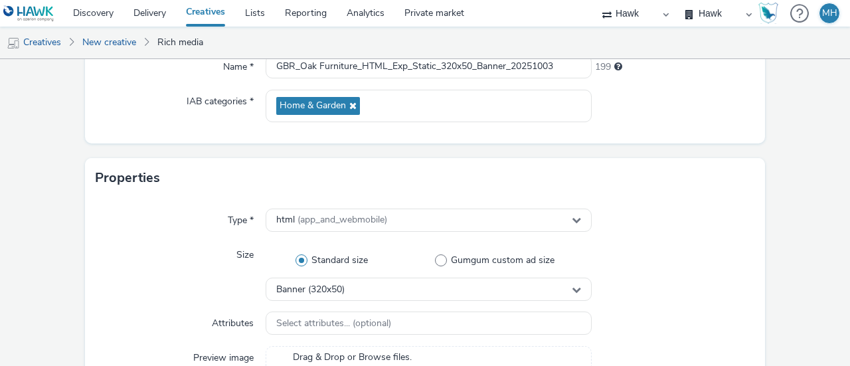
scroll to position [199, 0]
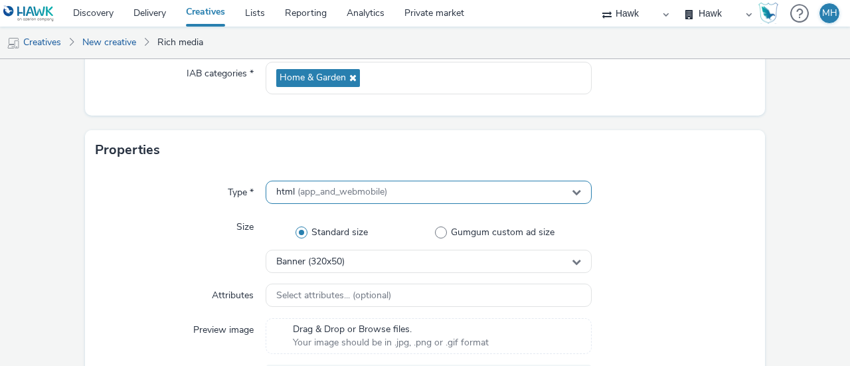
click at [363, 193] on span "(app_and_webmobile)" at bounding box center [343, 191] width 90 height 13
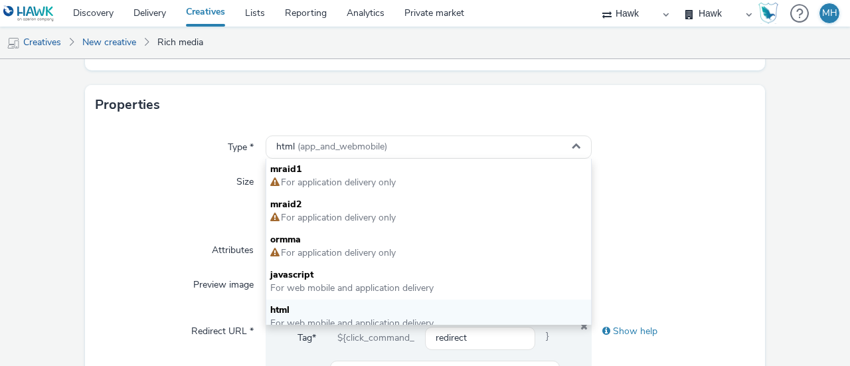
scroll to position [266, 0]
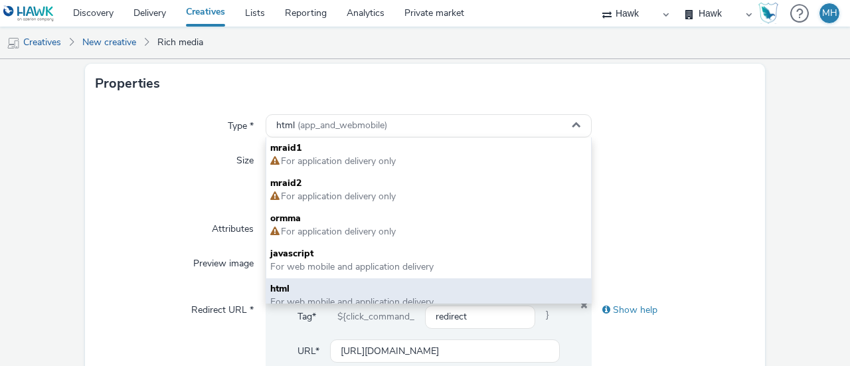
click at [474, 285] on span "html" at bounding box center [428, 288] width 317 height 13
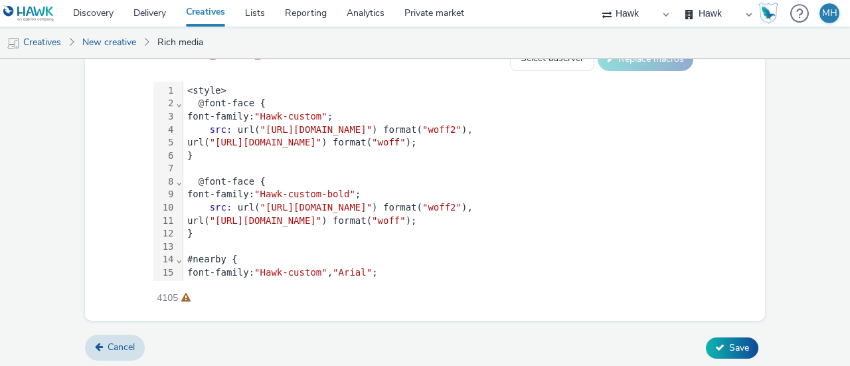
scroll to position [780, 0]
click at [708, 336] on button "Save" at bounding box center [732, 346] width 52 height 21
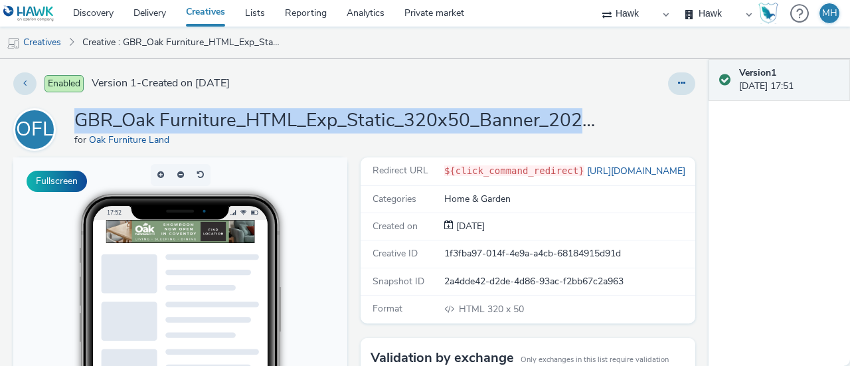
drag, startPoint x: 76, startPoint y: 126, endPoint x: 630, endPoint y: 118, distance: 553.5
click at [630, 118] on div "OFL GBR_Oak Furniture_HTML_Exp_Static_320x50_Banner_20251003 for Oak Furniture …" at bounding box center [354, 129] width 682 height 43
copy h1 "GBR_Oak Furniture_HTML_Exp_Static_320x50_Banner_20251003"
click at [199, 10] on link "Creatives" at bounding box center [205, 13] width 59 height 27
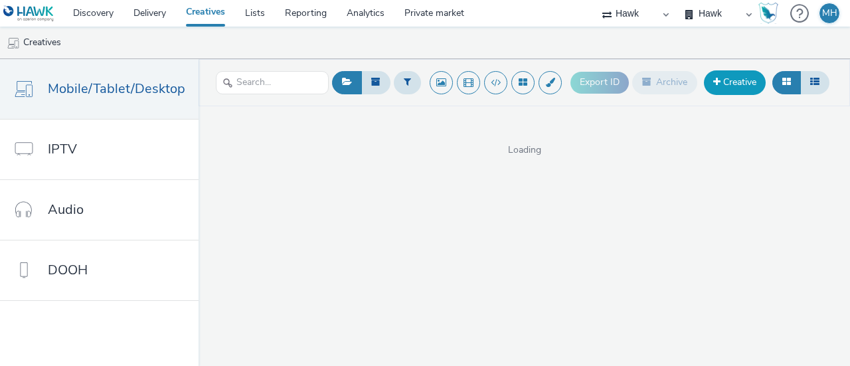
click at [726, 84] on link "Creative" at bounding box center [735, 82] width 62 height 24
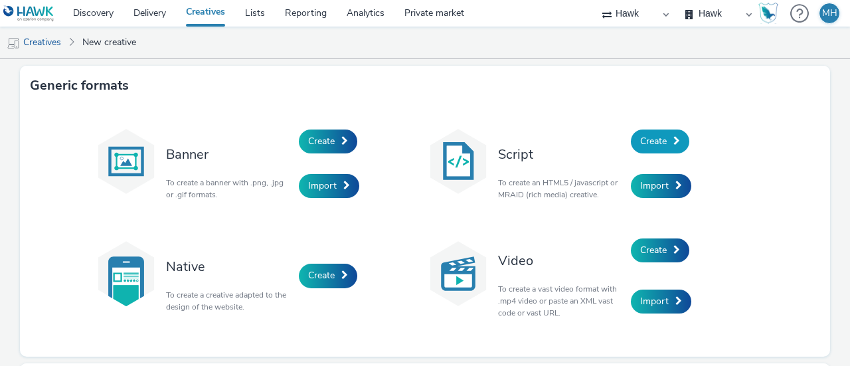
click at [652, 139] on span "Create" at bounding box center [653, 141] width 27 height 13
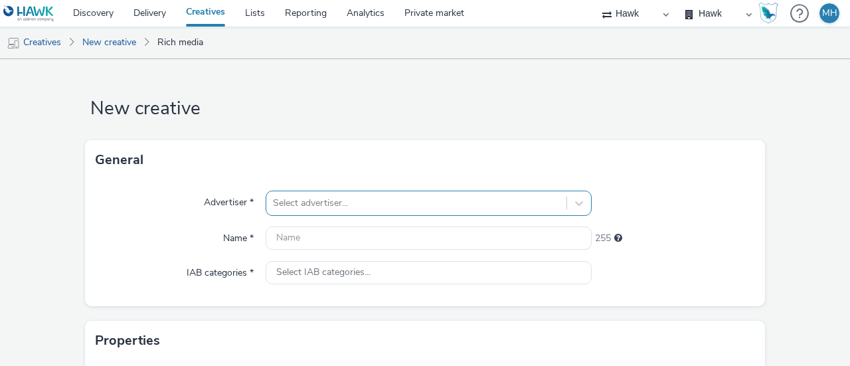
click at [347, 196] on div "Select advertiser..." at bounding box center [429, 203] width 326 height 25
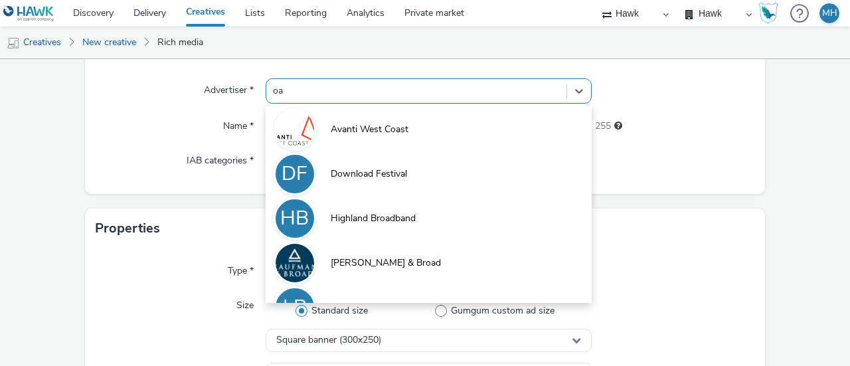
type input "oak"
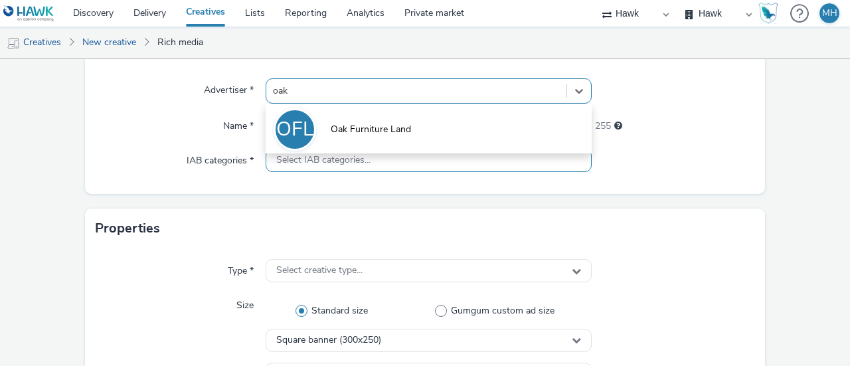
drag, startPoint x: 344, startPoint y: 134, endPoint x: 373, endPoint y: 173, distance: 49.0
click at [344, 134] on span "Oak Furniture Land" at bounding box center [371, 129] width 80 height 13
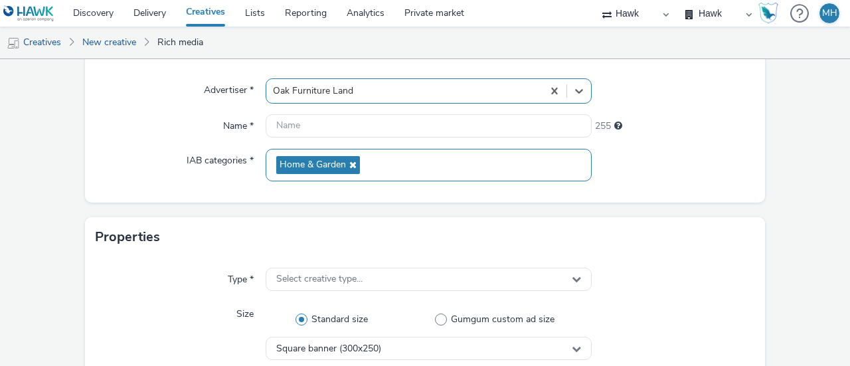
click at [366, 163] on div "Home & Garden" at bounding box center [429, 165] width 326 height 33
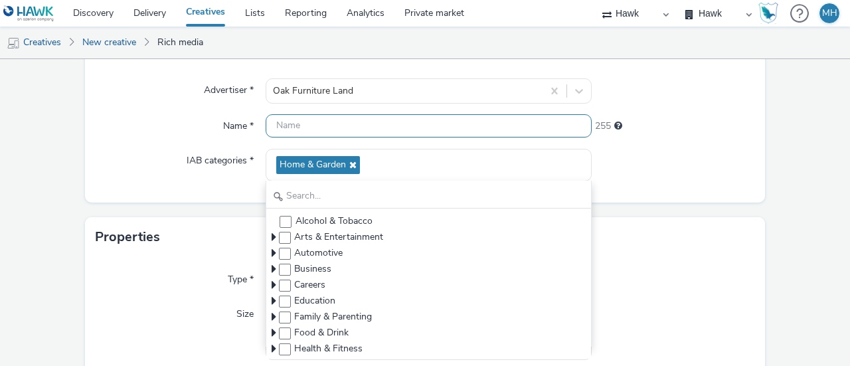
click at [368, 130] on input "text" at bounding box center [429, 125] width 326 height 23
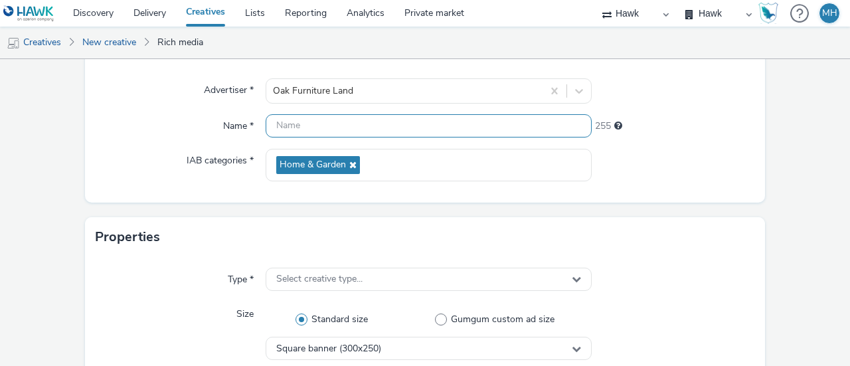
paste input "GBR_Oak Furniture_HTML_Exp_Static_320x50_Banner_20251003"
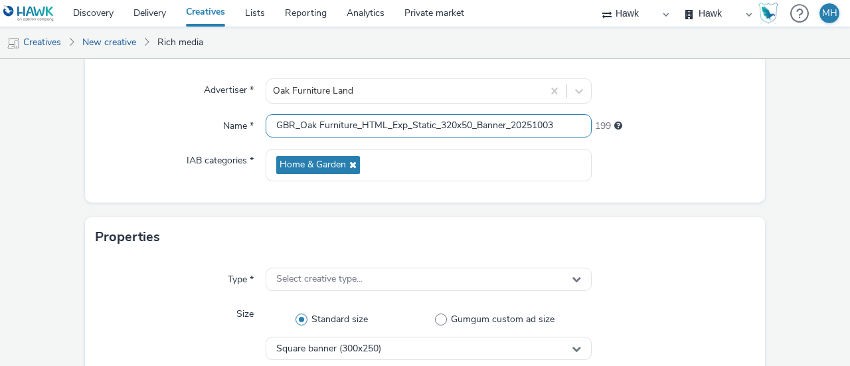
click at [504, 127] on input "GBR_Oak Furniture_HTML_Exp_Static_320x50_Banner_20251003" at bounding box center [429, 125] width 326 height 23
click at [542, 122] on input "GBR_Oak Furniture_HTML_Exp_Static_320x50_Int_20251003" at bounding box center [429, 125] width 326 height 23
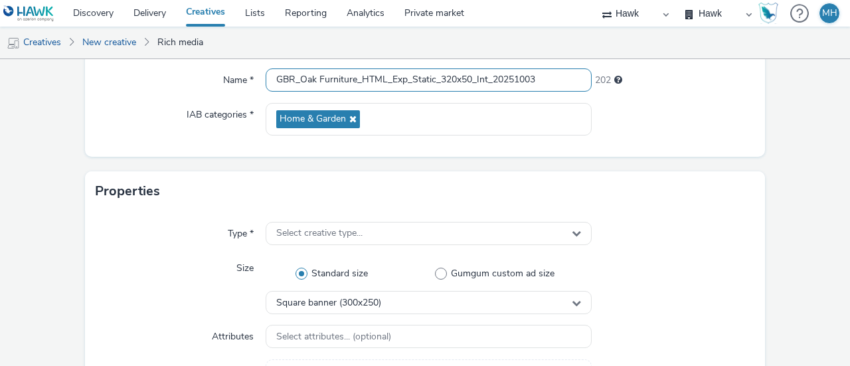
scroll to position [179, 0]
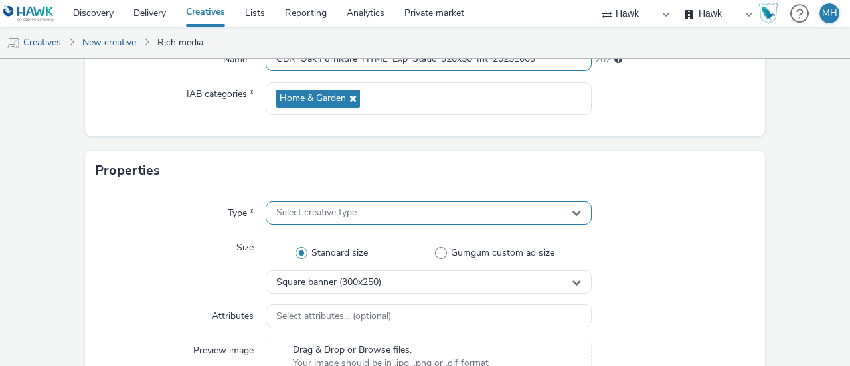
type input "GBR_Oak Furniture_HTML_Exp_Static_320x50_Int_20251003"
click at [314, 209] on span "Select creative type..." at bounding box center [319, 212] width 86 height 11
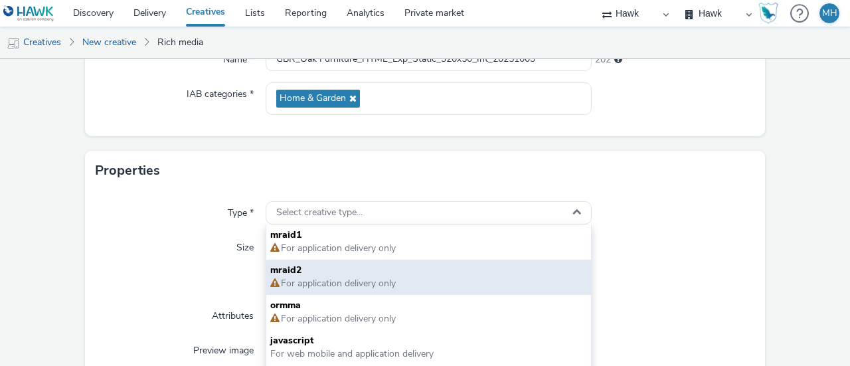
scroll to position [9, 0]
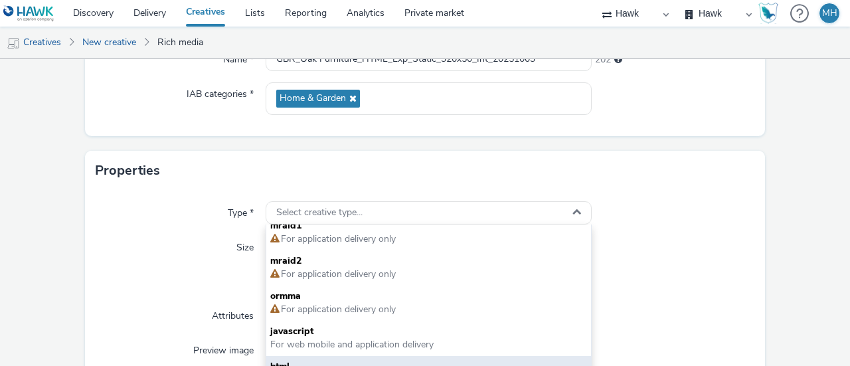
click at [330, 361] on span "html" at bounding box center [428, 366] width 317 height 13
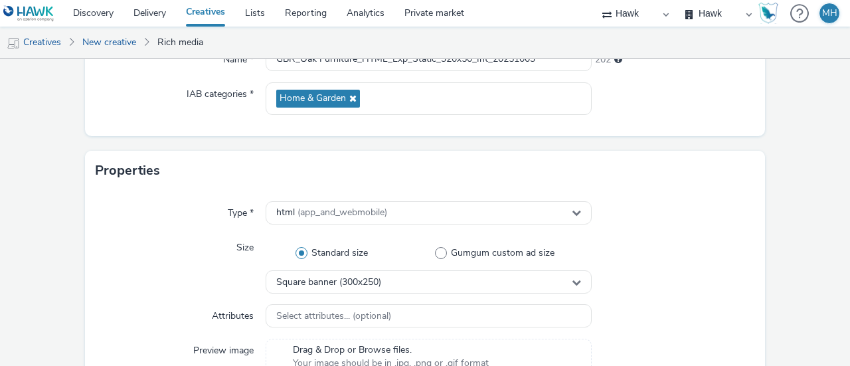
click at [676, 201] on div at bounding box center [673, 213] width 163 height 24
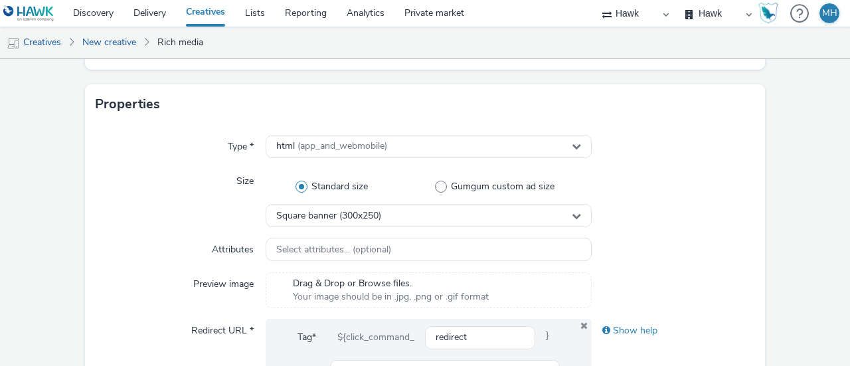
scroll to position [378, 0]
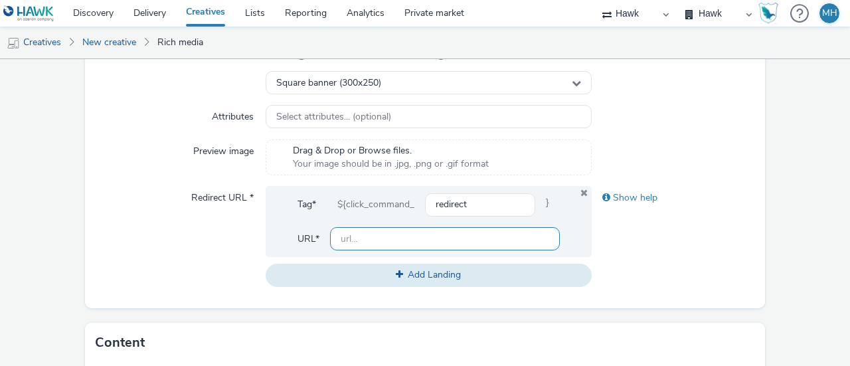
click at [401, 241] on input "text" at bounding box center [445, 238] width 230 height 23
paste input "https://www.oakfurnitureland.co.uk/showrooms/coventry.html?utm_source=display&u…"
type input "https://www.oakfurnitureland.co.uk/showrooms/coventry.html?utm_source=display&u…"
click at [660, 288] on div "Type * html (app_and_webmobile) Size Standard size Gumgum custom ad size Square…" at bounding box center [425, 149] width 680 height 317
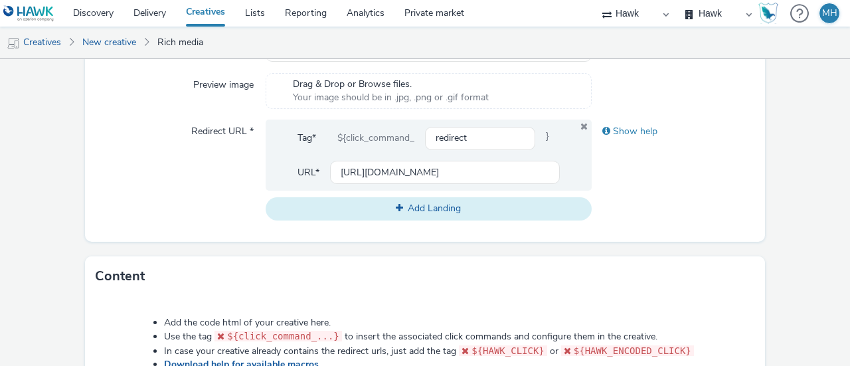
scroll to position [710, 0]
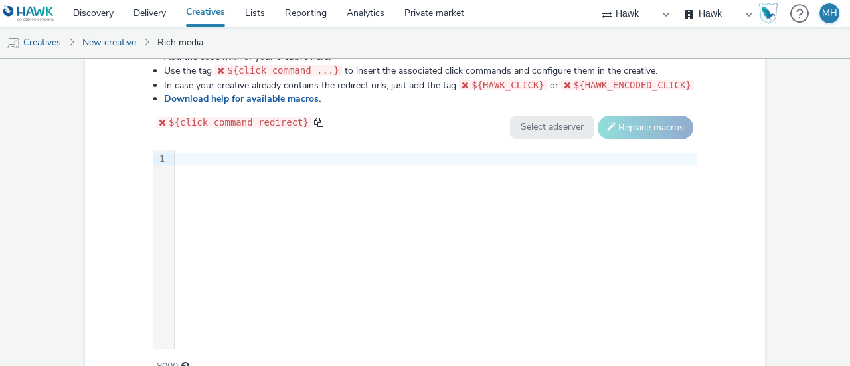
click at [371, 219] on div "9 1 ›" at bounding box center [424, 249] width 543 height 199
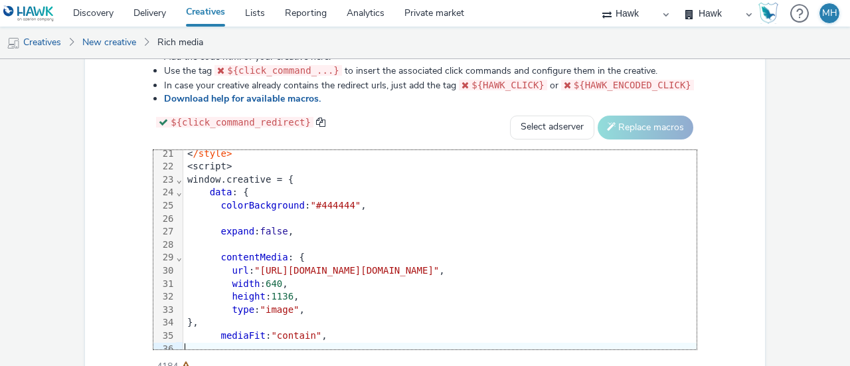
scroll to position [332, 0]
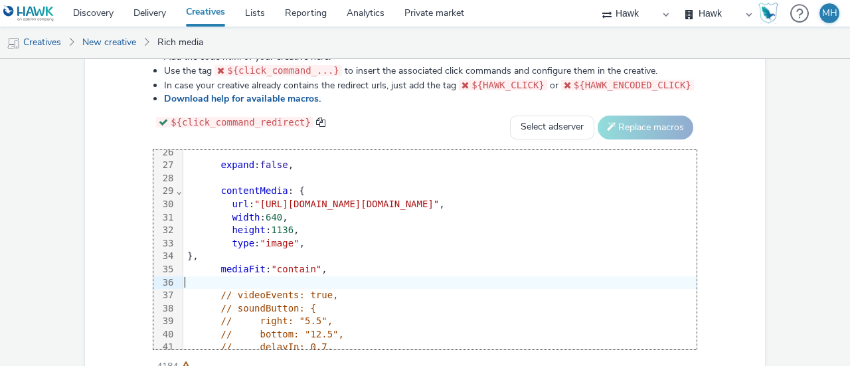
click at [393, 276] on div at bounding box center [636, 282] width 906 height 13
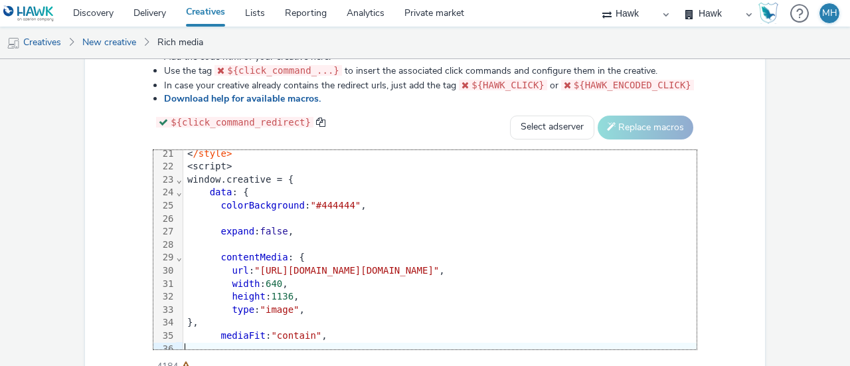
scroll to position [0, 0]
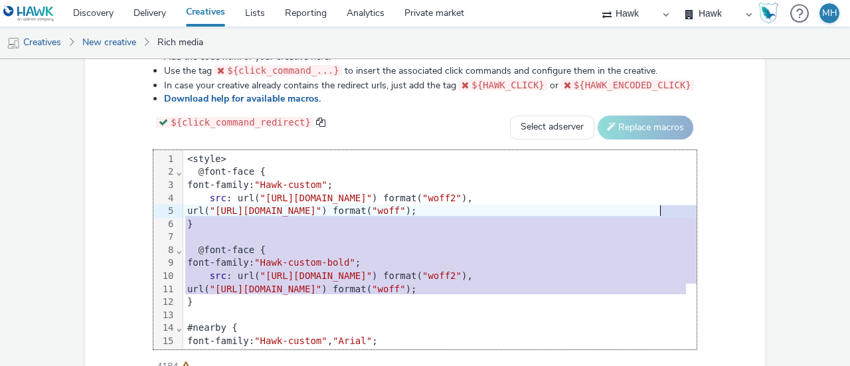
drag, startPoint x: 839, startPoint y: 284, endPoint x: 843, endPoint y: 201, distance: 82.5
click at [843, 201] on div "New creative General Advertiser * Oak Furniture Land Name * GBR_Oak Furniture_H…" at bounding box center [425, 212] width 850 height 307
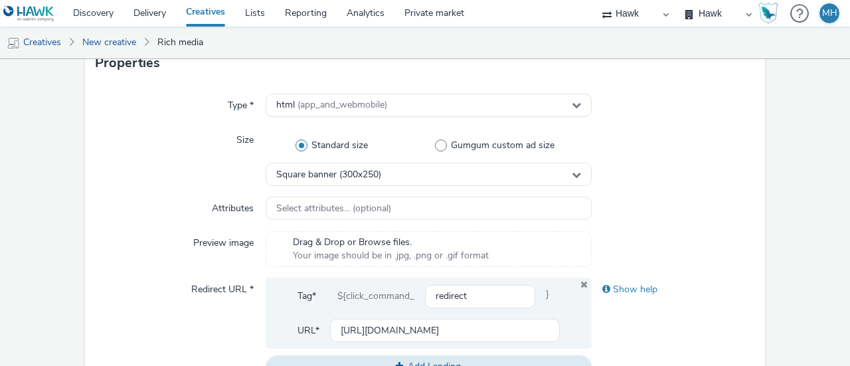
scroll to position [284, 0]
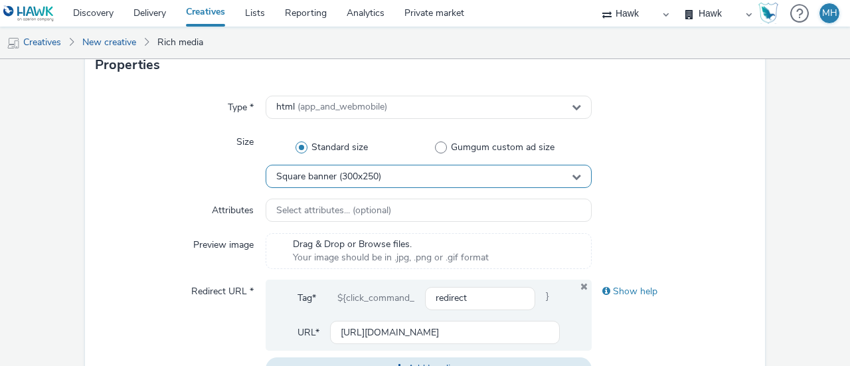
click at [353, 176] on span "Square banner (300x250)" at bounding box center [328, 176] width 105 height 11
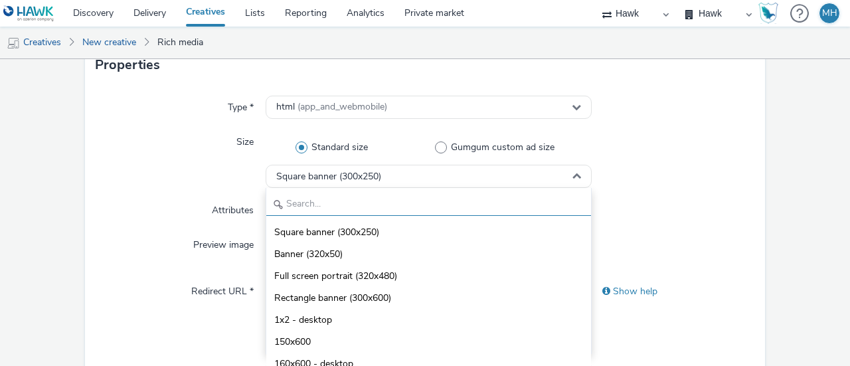
click at [367, 199] on input "text" at bounding box center [428, 204] width 325 height 23
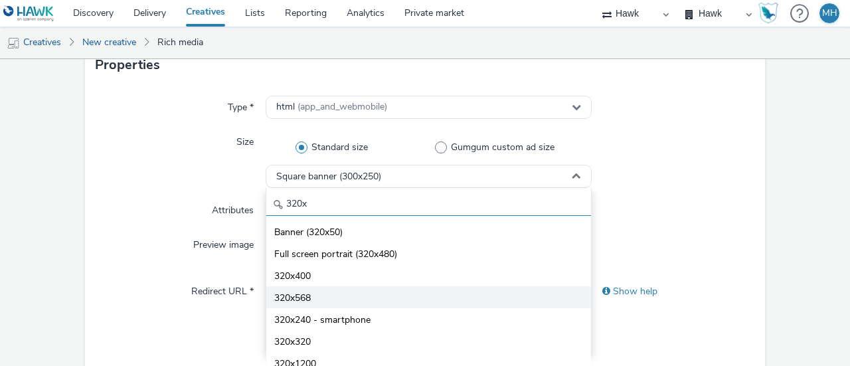
type input "320x"
click at [368, 292] on li "320x568" at bounding box center [428, 297] width 325 height 22
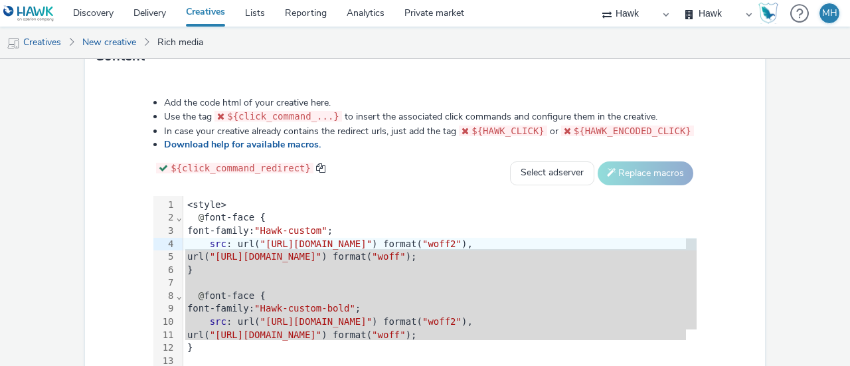
scroll to position [780, 0]
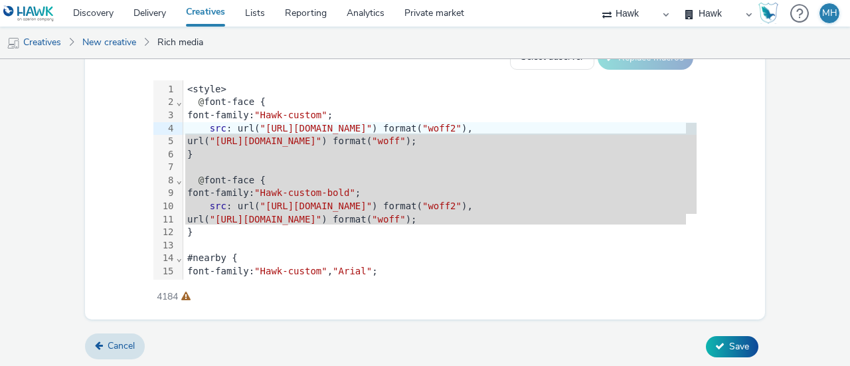
click at [525, 209] on div "src : url( "https://format.tabmo.io/test/gpstore-v3/example/custom-font-bold.wo…" at bounding box center [636, 206] width 906 height 13
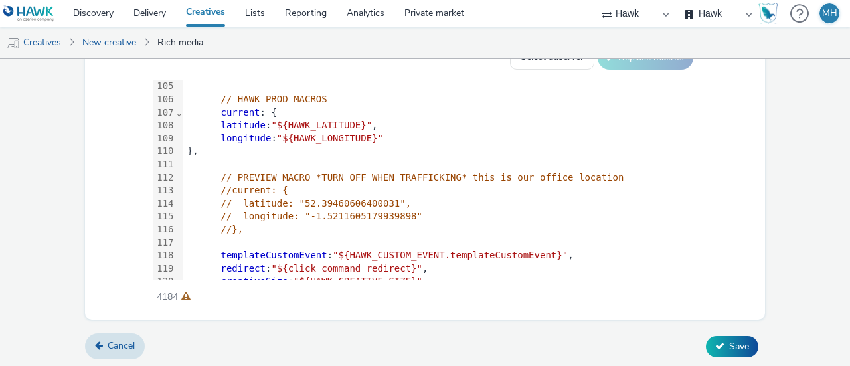
scroll to position [1456, 0]
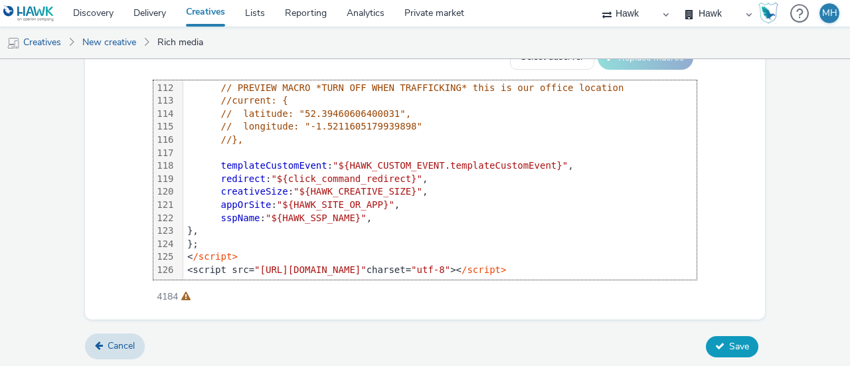
click at [717, 340] on button "Save" at bounding box center [732, 346] width 52 height 21
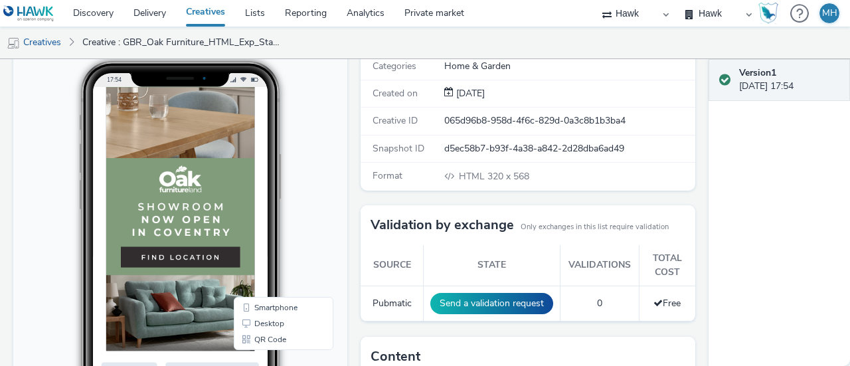
click at [163, 361] on img at bounding box center [212, 275] width 213 height 377
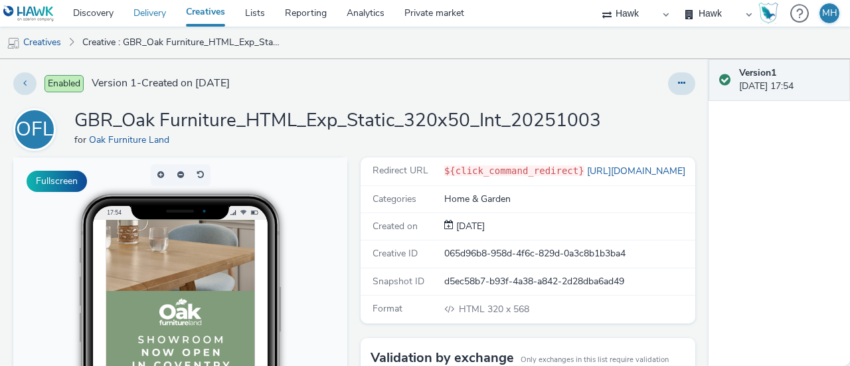
click at [136, 18] on link "Delivery" at bounding box center [150, 13] width 52 height 27
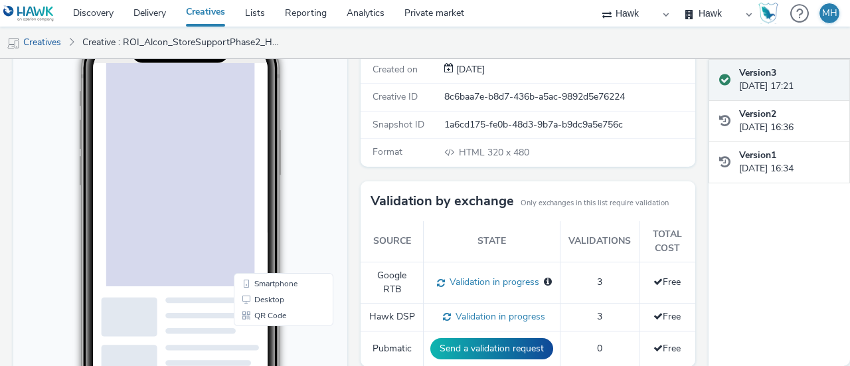
scroll to position [24, 0]
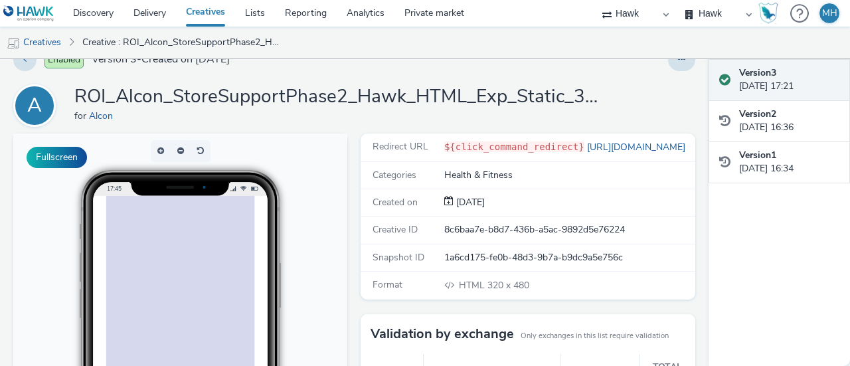
click at [248, 253] on div at bounding box center [212, 355] width 213 height 319
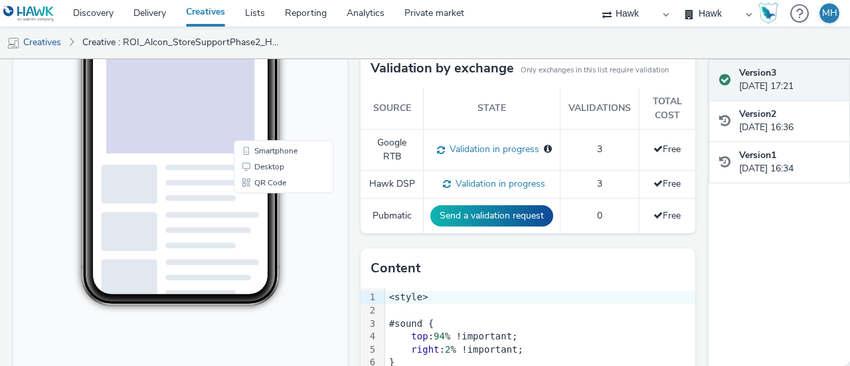
scroll to position [90, 0]
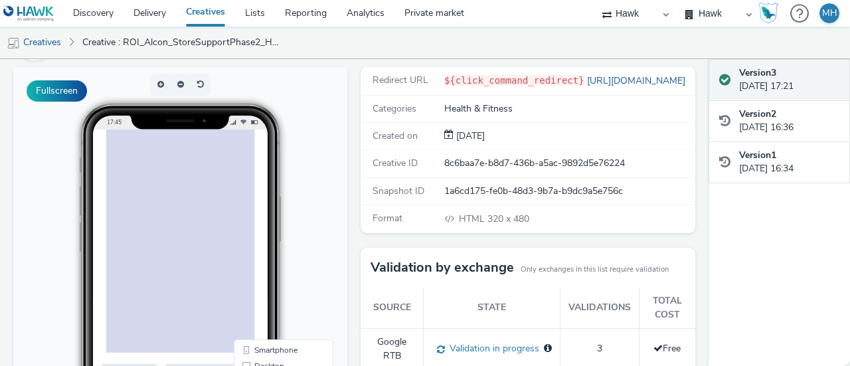
click at [730, 74] on span at bounding box center [725, 79] width 11 height 13
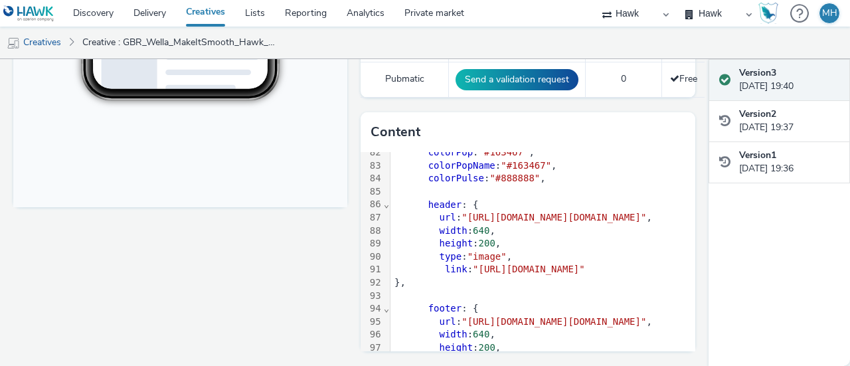
scroll to position [1395, 0]
